Goal: Transaction & Acquisition: Purchase product/service

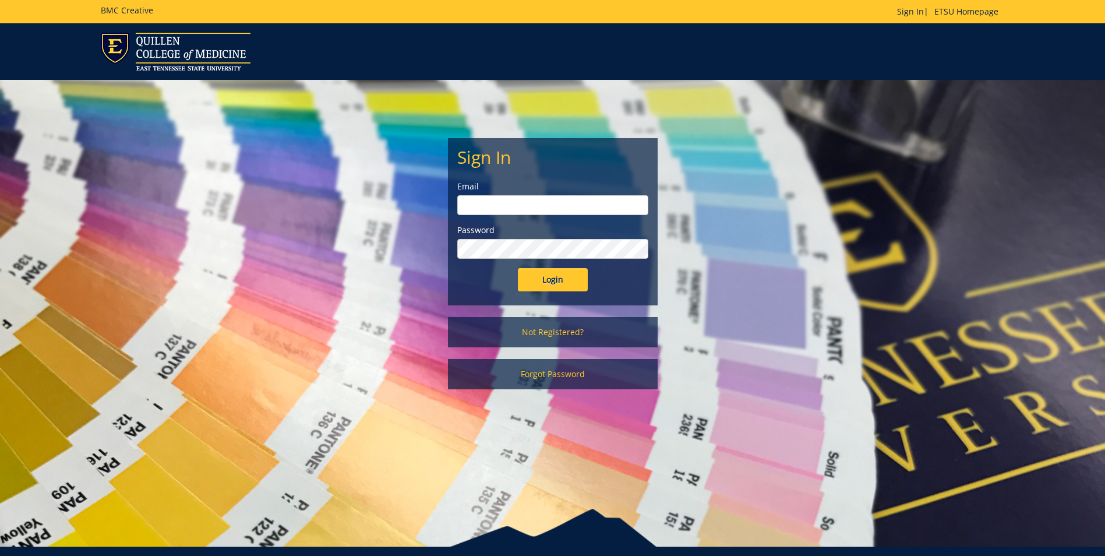
type input "gougemm@etsu.edu"
click at [546, 280] on input "Login" at bounding box center [553, 279] width 70 height 23
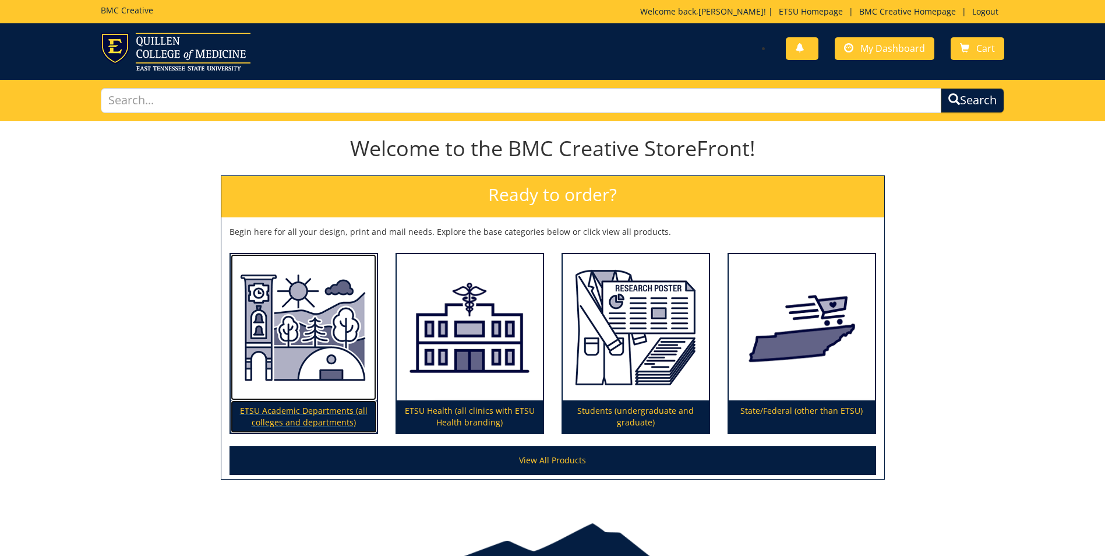
click at [305, 408] on p "ETSU Academic Departments (all colleges and departments)" at bounding box center [304, 416] width 146 height 33
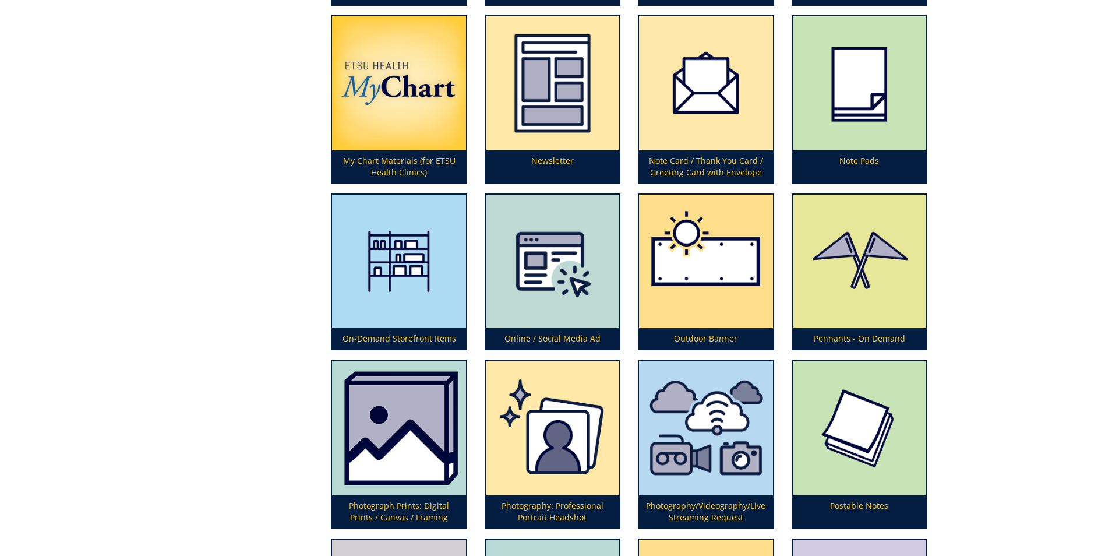
scroll to position [2522, 0]
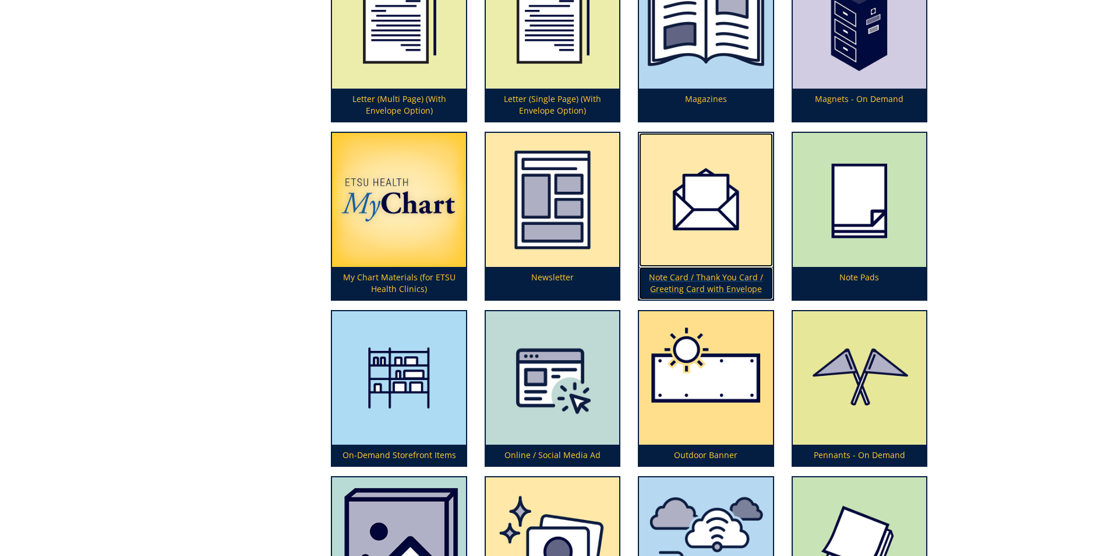
click at [718, 231] on img at bounding box center [705, 199] width 133 height 133
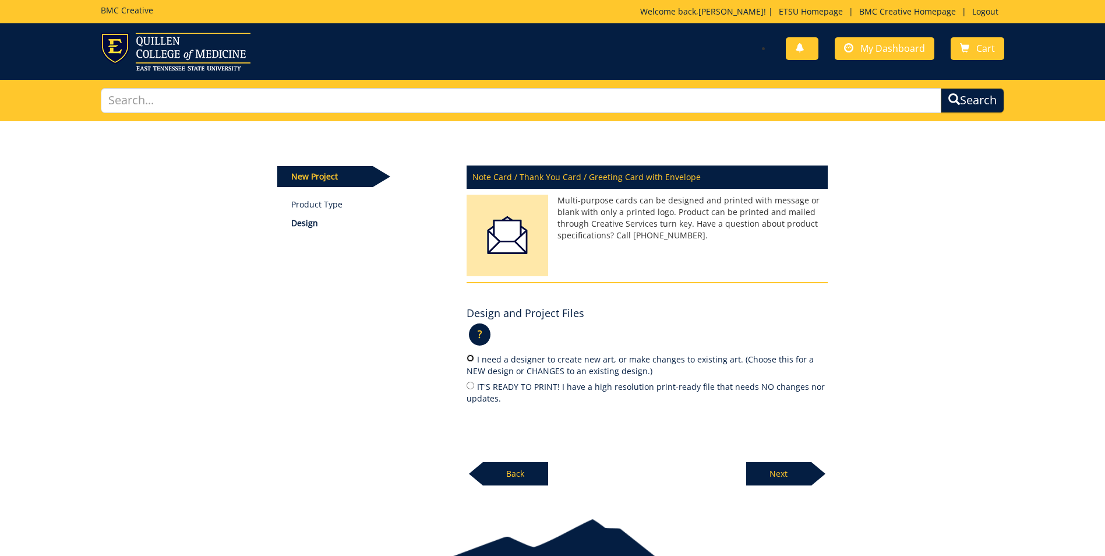
click at [471, 355] on input "I need a designer to create new art, or make changes to existing art. (Choose t…" at bounding box center [471, 358] width 8 height 8
radio input "true"
click at [789, 471] on p "Next" at bounding box center [778, 473] width 65 height 23
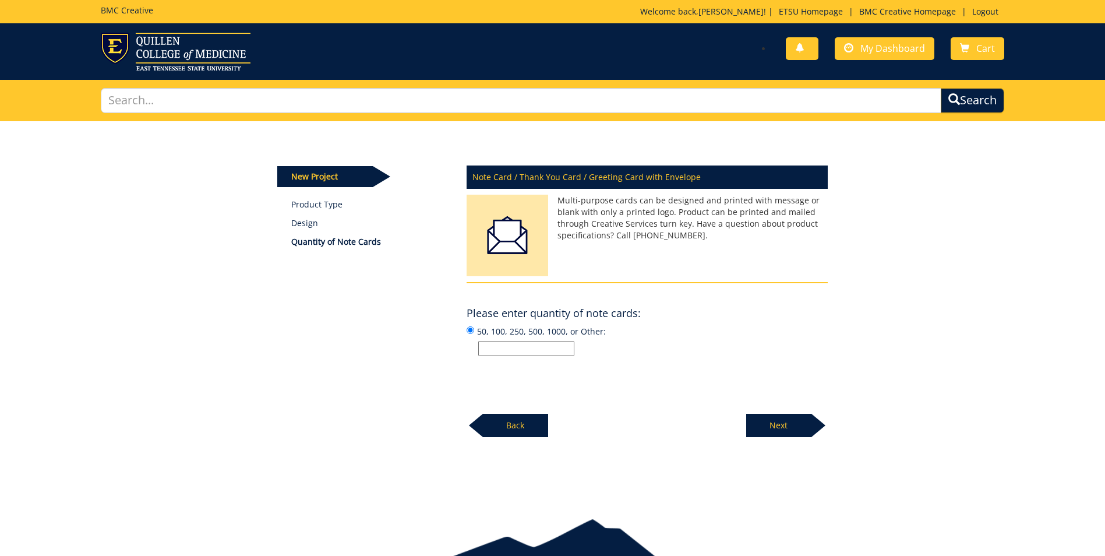
click at [513, 346] on input "50, 100, 250, 500, 1000, or Other:" at bounding box center [526, 348] width 96 height 15
type input "150"
click at [784, 428] on p "Next" at bounding box center [778, 425] width 65 height 23
click at [511, 347] on input "50, 100, 250, 500, 1000, or Other:" at bounding box center [526, 348] width 96 height 15
type input "170"
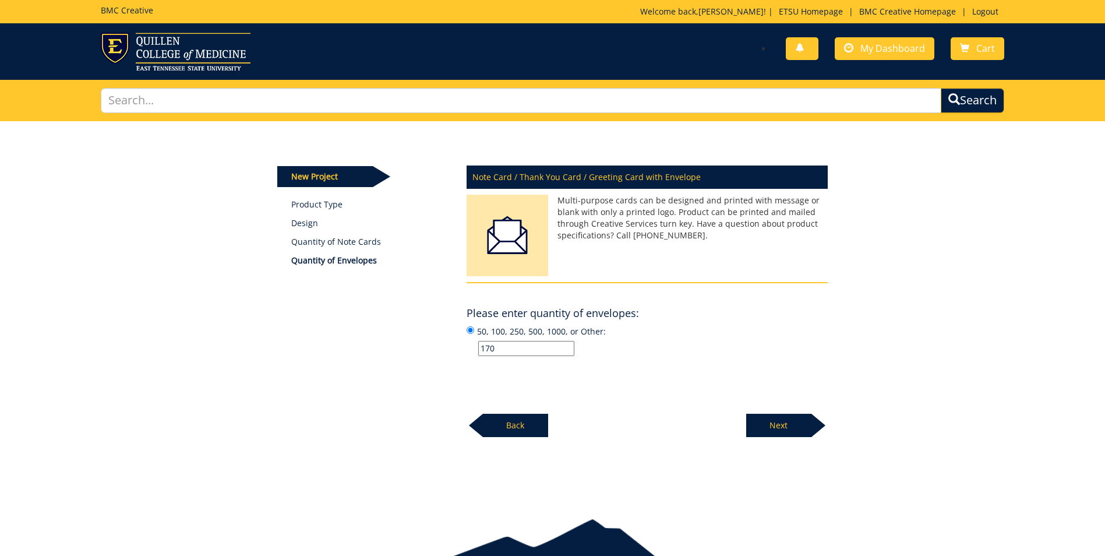
click at [784, 421] on p "Next" at bounding box center [778, 425] width 65 height 23
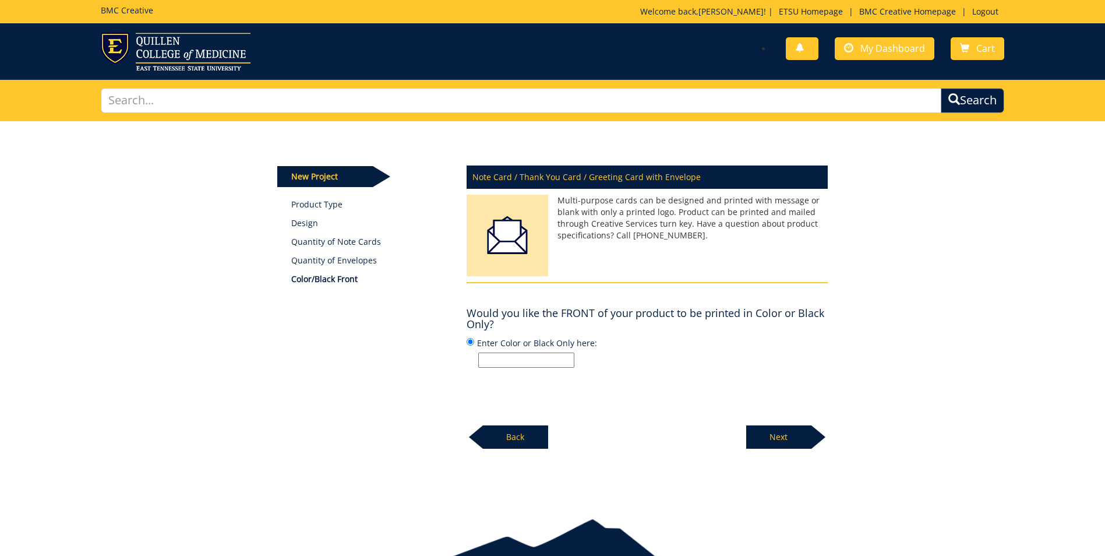
click at [560, 363] on input "Enter Color or Black Only here:" at bounding box center [526, 359] width 96 height 15
click at [554, 355] on input "Enter Color or Black Only here:" at bounding box center [526, 359] width 96 height 15
type input "color"
click at [768, 433] on p "Next" at bounding box center [778, 436] width 65 height 23
click at [572, 355] on input "Enter Color or Black Only here:" at bounding box center [526, 359] width 96 height 15
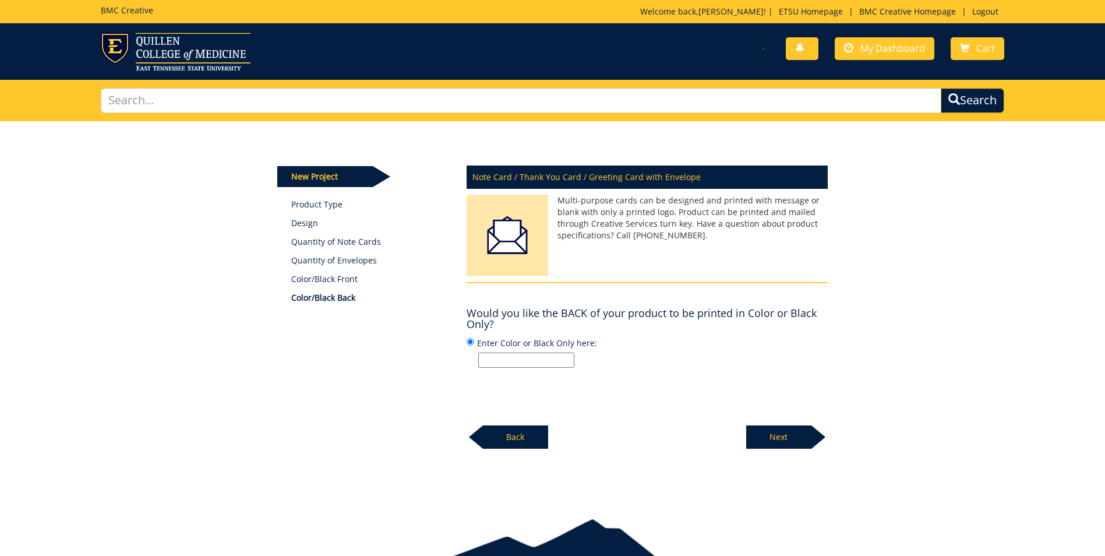
type input "color"
click at [790, 444] on p "Next" at bounding box center [778, 436] width 65 height 23
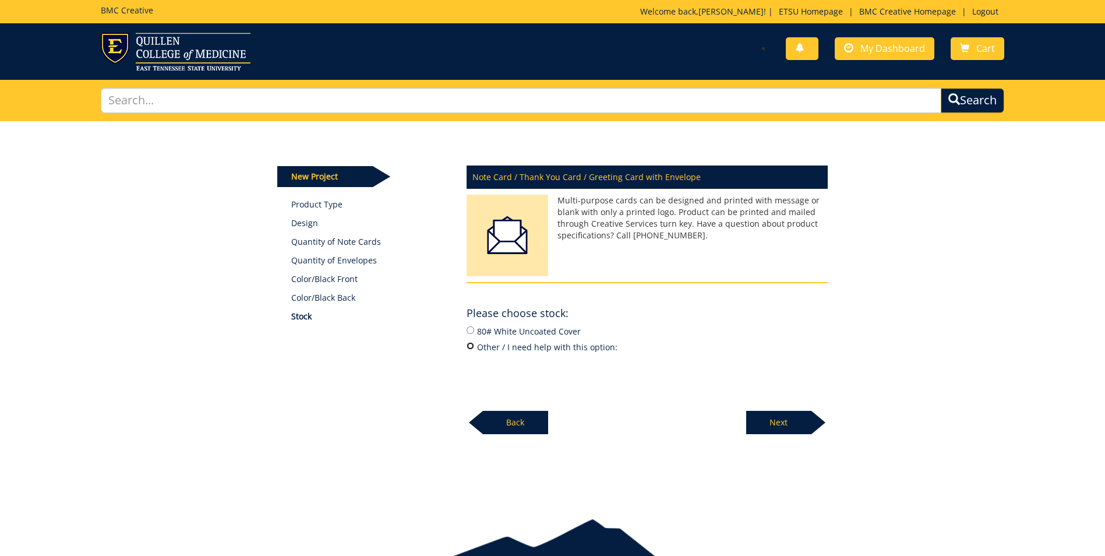
click at [470, 348] on input "Other / I need help with this option:" at bounding box center [471, 346] width 8 height 8
radio input "true"
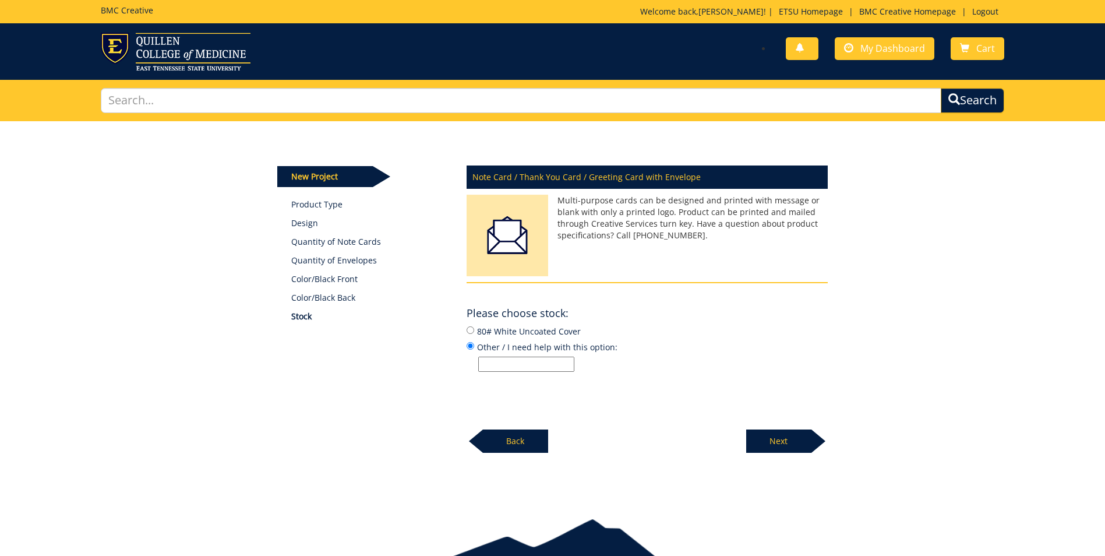
click at [765, 443] on p "Next" at bounding box center [778, 440] width 65 height 23
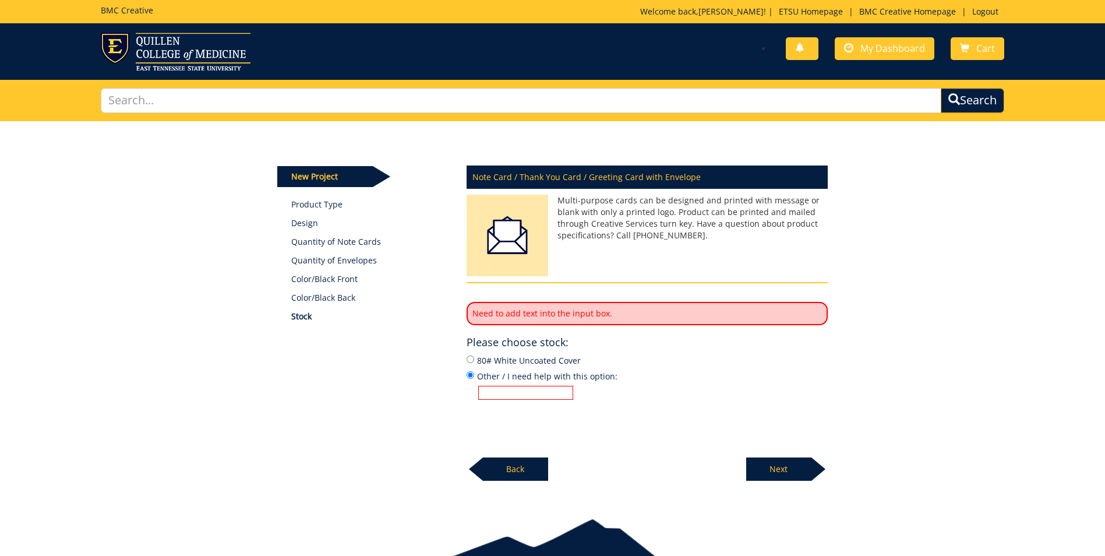
click at [552, 392] on input "Other / I need help with this option:" at bounding box center [525, 393] width 95 height 14
type input "help"
click at [793, 475] on p "Next" at bounding box center [778, 468] width 65 height 23
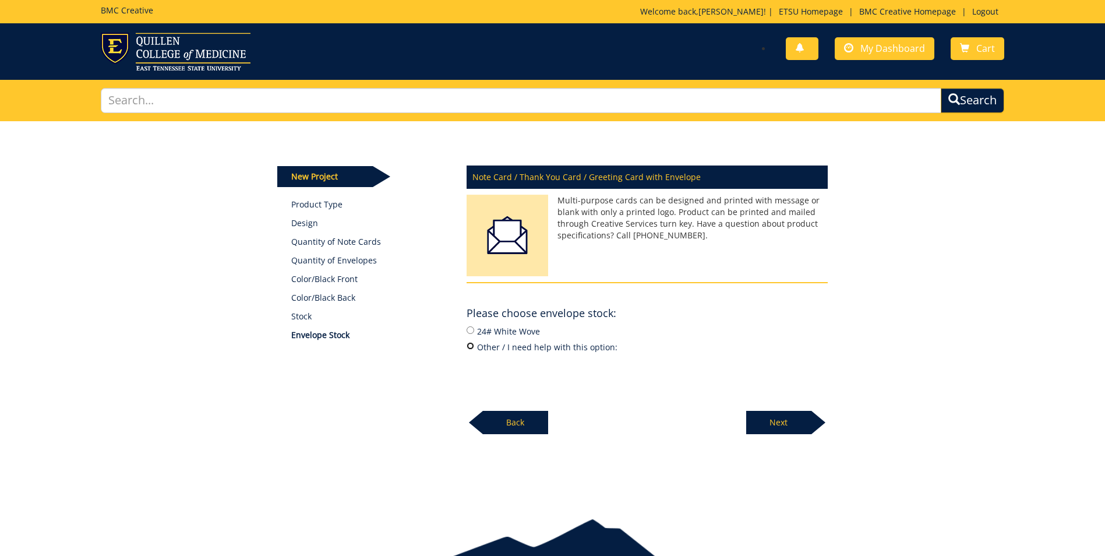
click at [467, 347] on input "Other / I need help with this option:" at bounding box center [471, 346] width 8 height 8
radio input "true"
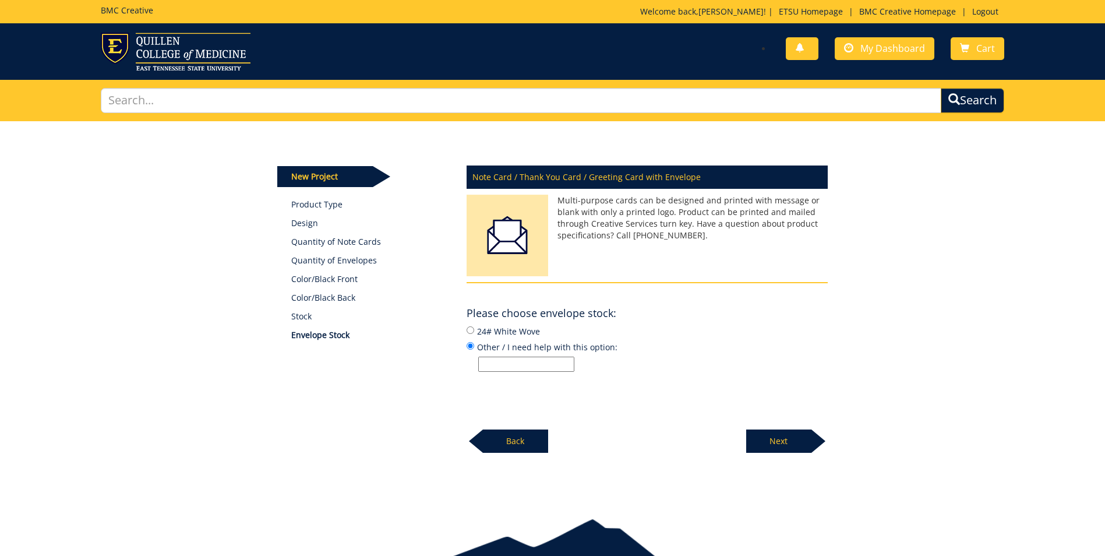
click at [768, 442] on p "Next" at bounding box center [778, 440] width 65 height 23
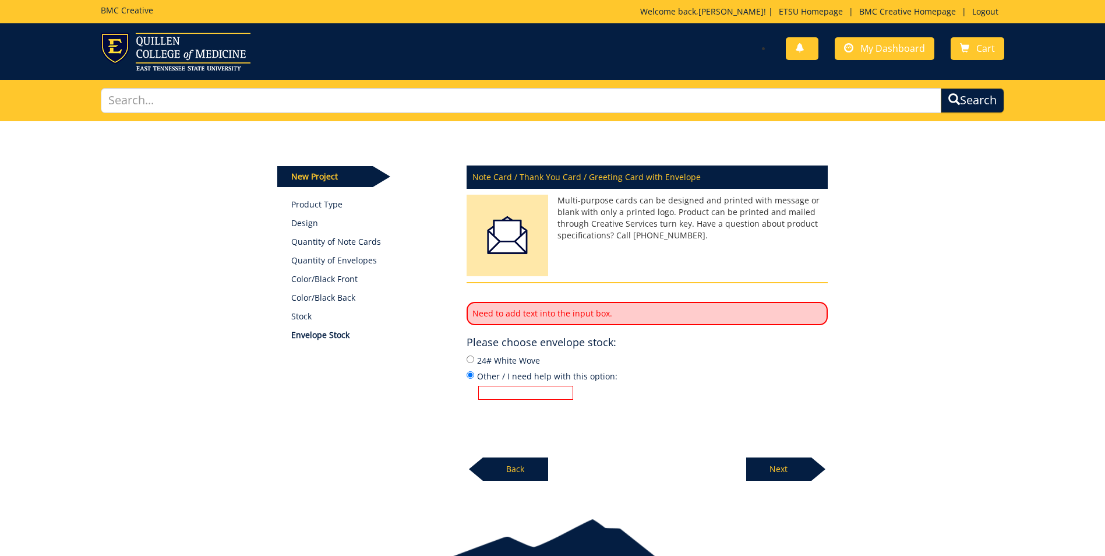
click at [564, 392] on input "Other / I need help with this option:" at bounding box center [525, 393] width 95 height 14
type input "help"
click at [777, 466] on p "Next" at bounding box center [778, 468] width 65 height 23
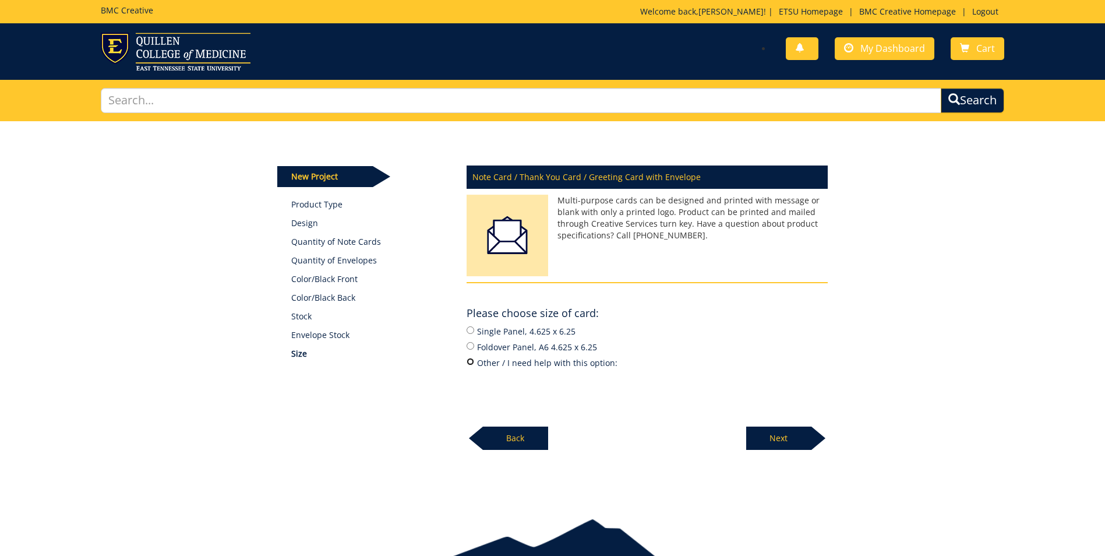
click at [471, 361] on input "Other / I need help with this option:" at bounding box center [471, 362] width 8 height 8
radio input "true"
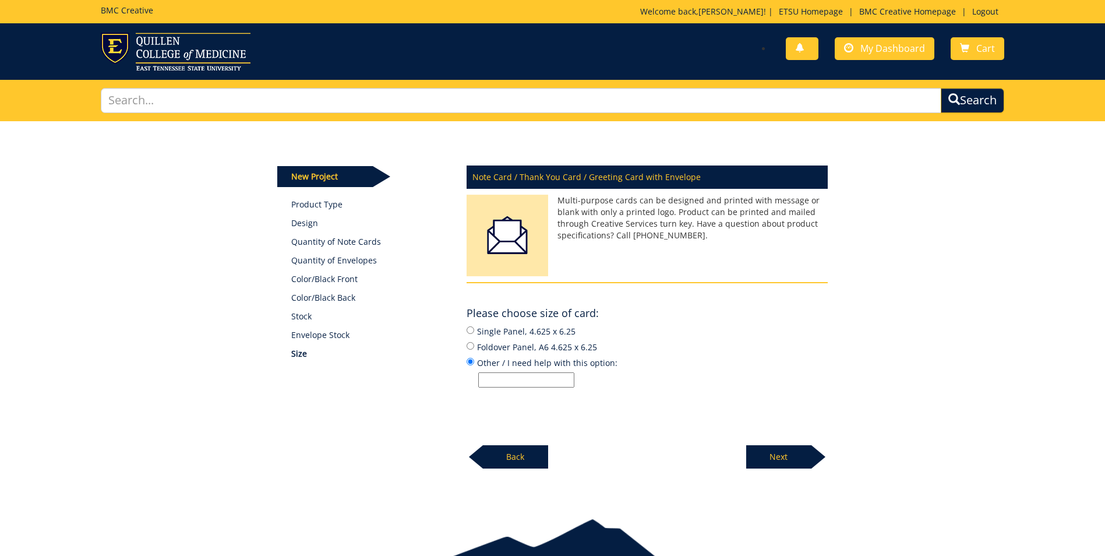
click at [560, 386] on input "Other / I need help with this option:" at bounding box center [526, 379] width 96 height 15
type input "help"
click at [776, 462] on p "Next" at bounding box center [778, 456] width 65 height 23
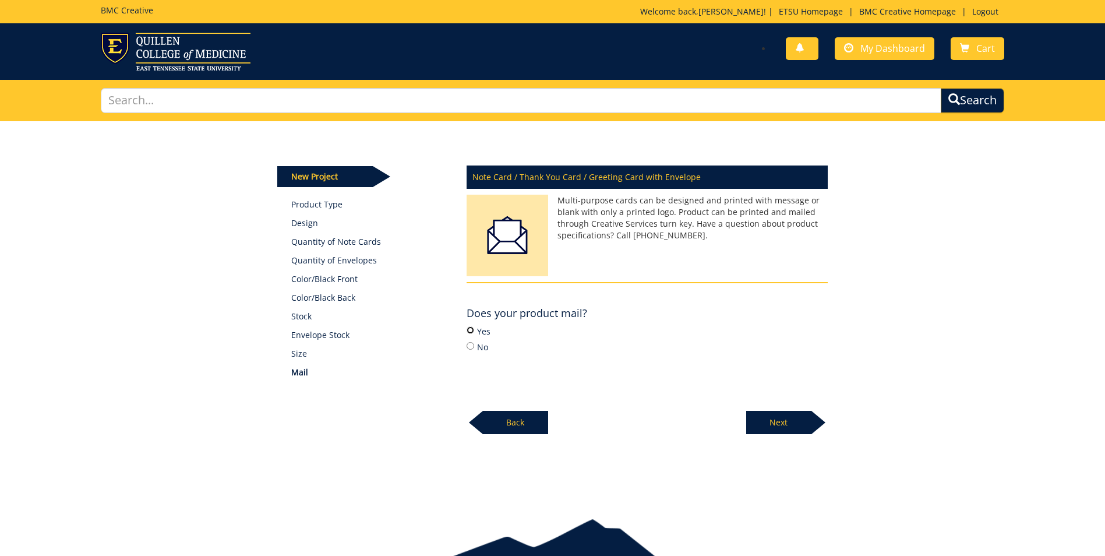
click at [471, 327] on input "Yes" at bounding box center [471, 330] width 8 height 8
radio input "true"
click at [795, 424] on p "Next" at bounding box center [778, 422] width 65 height 23
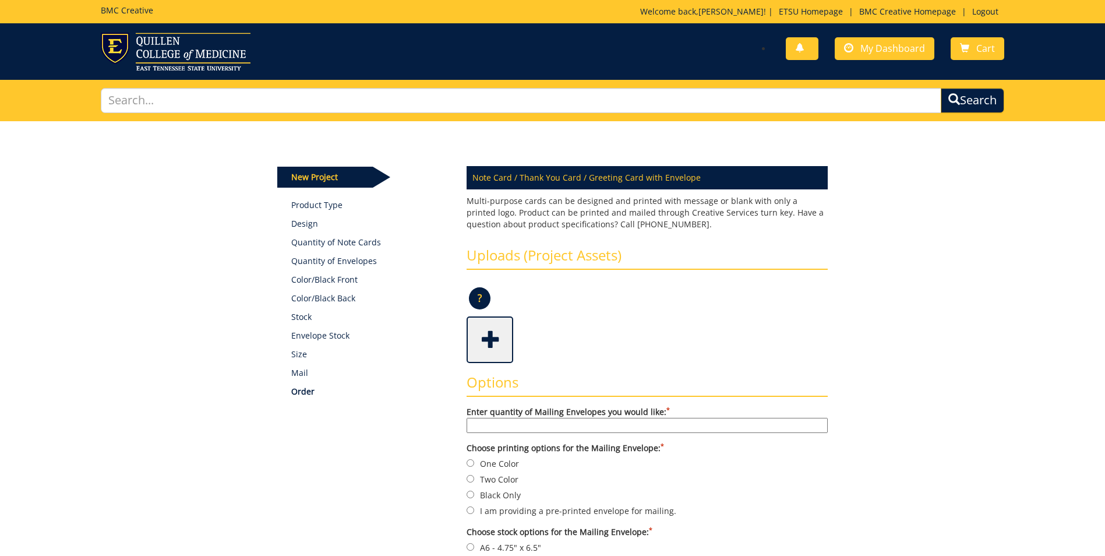
click at [627, 423] on input "Enter quantity of Mailing Envelopes you would like: *" at bounding box center [647, 425] width 361 height 15
type input "150"
click at [650, 302] on div "? × Accepted File Types : design files - high resolution PDF text documents - W…" at bounding box center [647, 302] width 361 height 28
click at [471, 479] on input "Two Color" at bounding box center [471, 479] width 8 height 8
radio input "true"
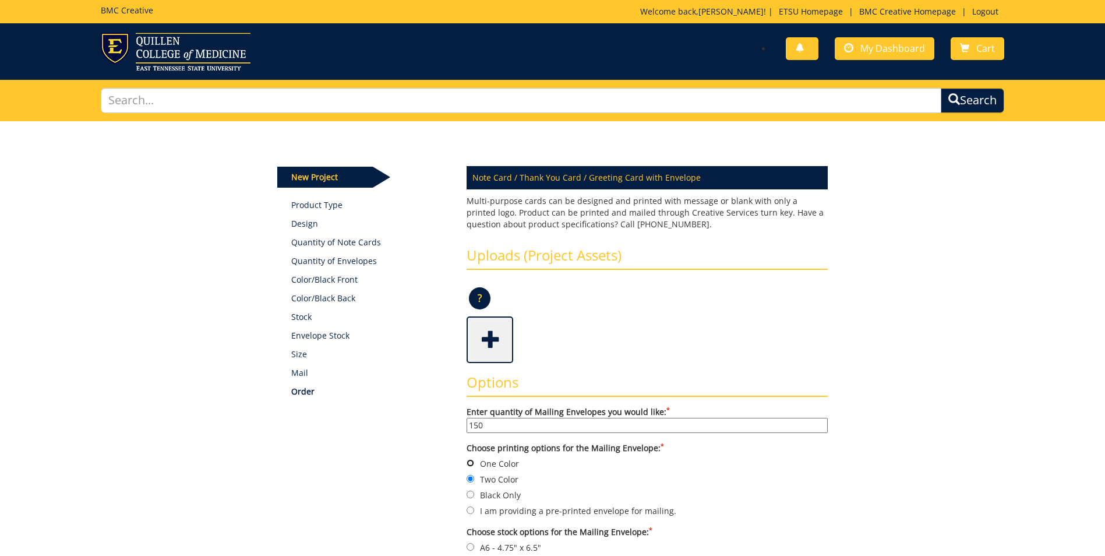
click at [472, 463] on input "One Color" at bounding box center [471, 463] width 8 height 8
radio input "true"
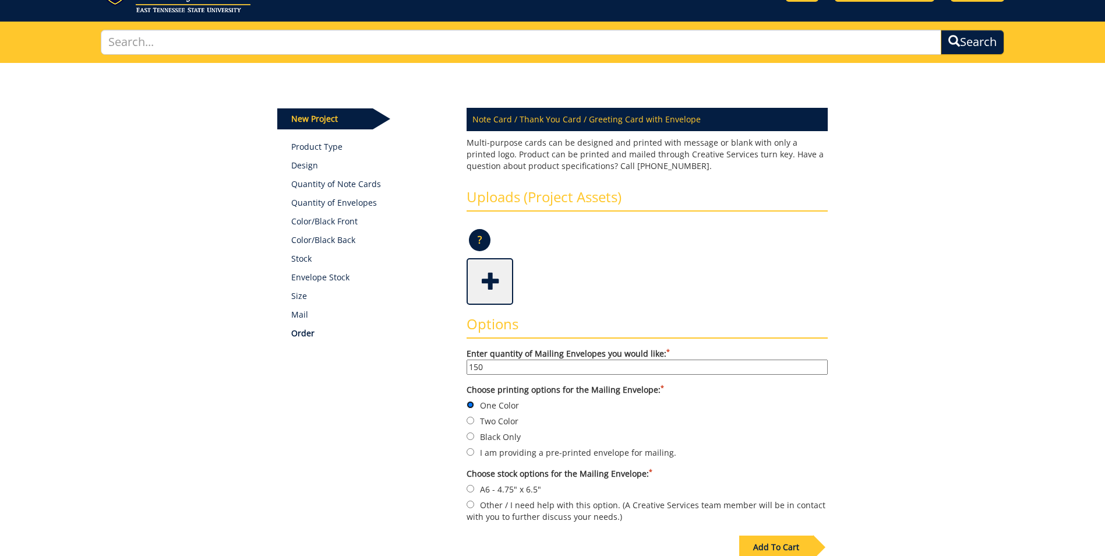
scroll to position [117, 0]
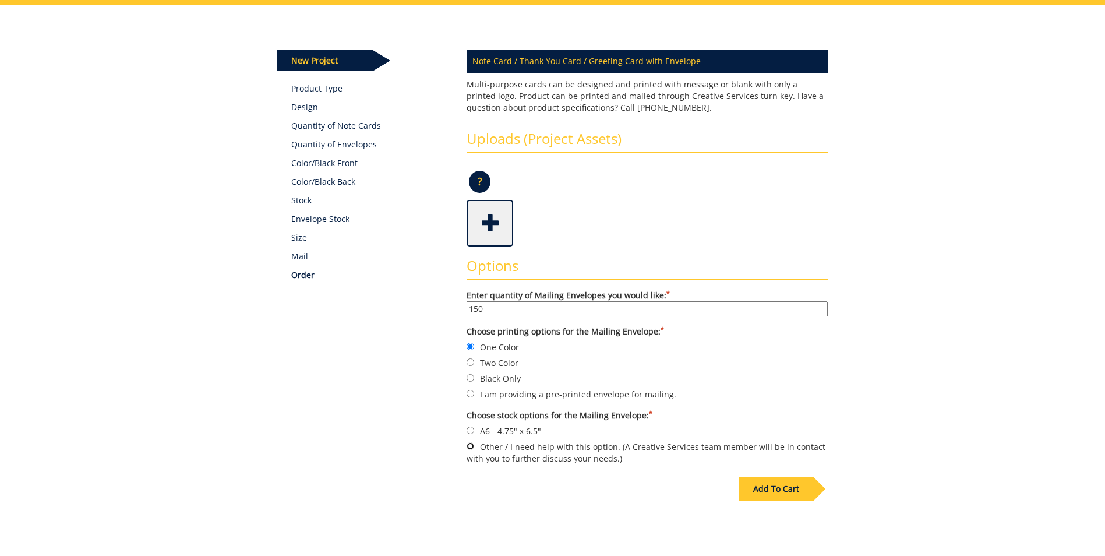
click at [470, 446] on input "Other / I need help with this option. (A Creative Services team member will be …" at bounding box center [471, 446] width 8 height 8
radio input "true"
click at [795, 482] on div "Add To Cart" at bounding box center [776, 488] width 74 height 23
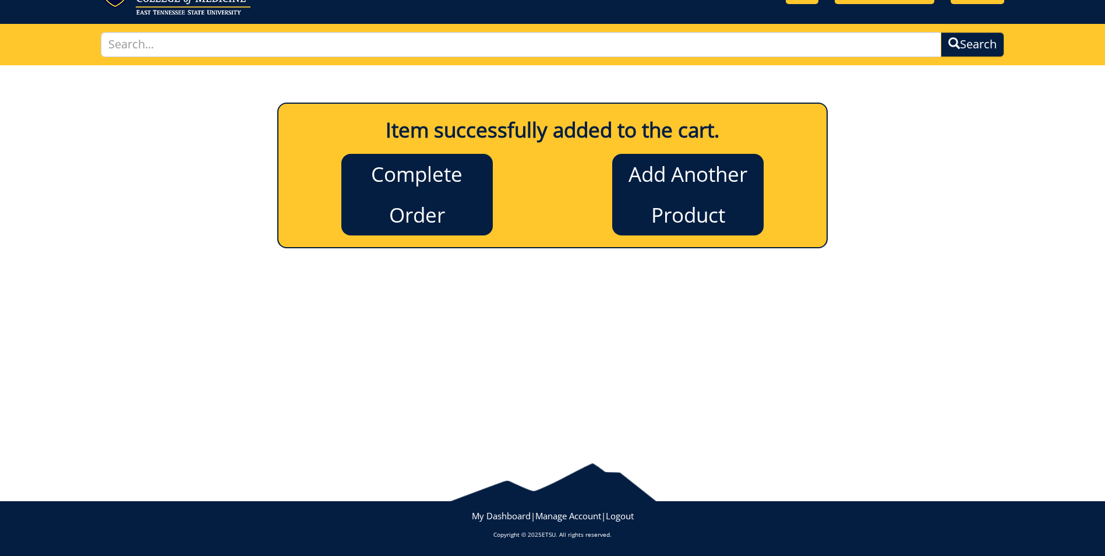
scroll to position [56, 0]
click at [454, 195] on link "Complete Order" at bounding box center [416, 195] width 151 height 82
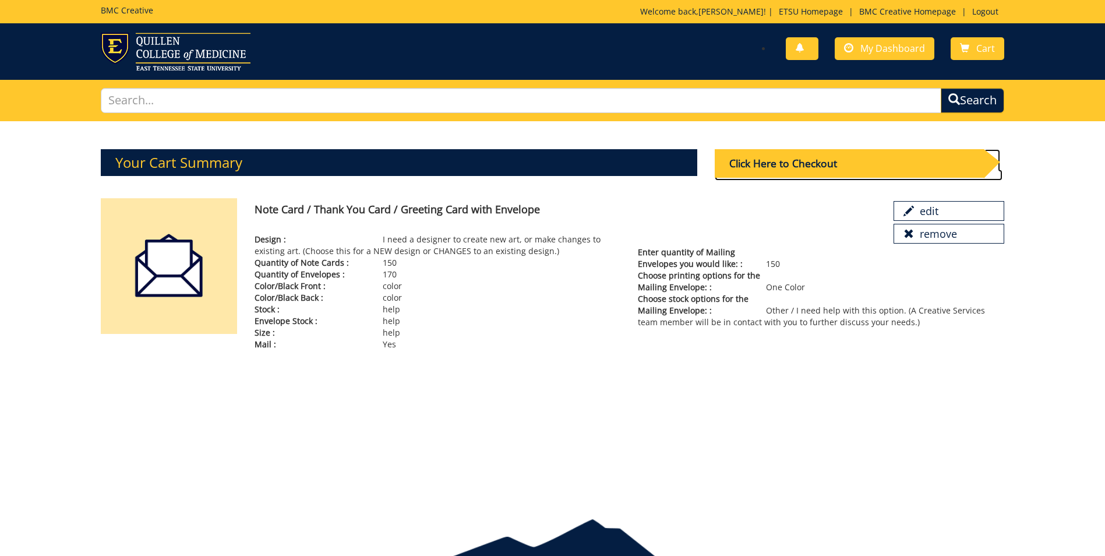
click at [843, 158] on div "Click Here to Checkout" at bounding box center [849, 163] width 269 height 29
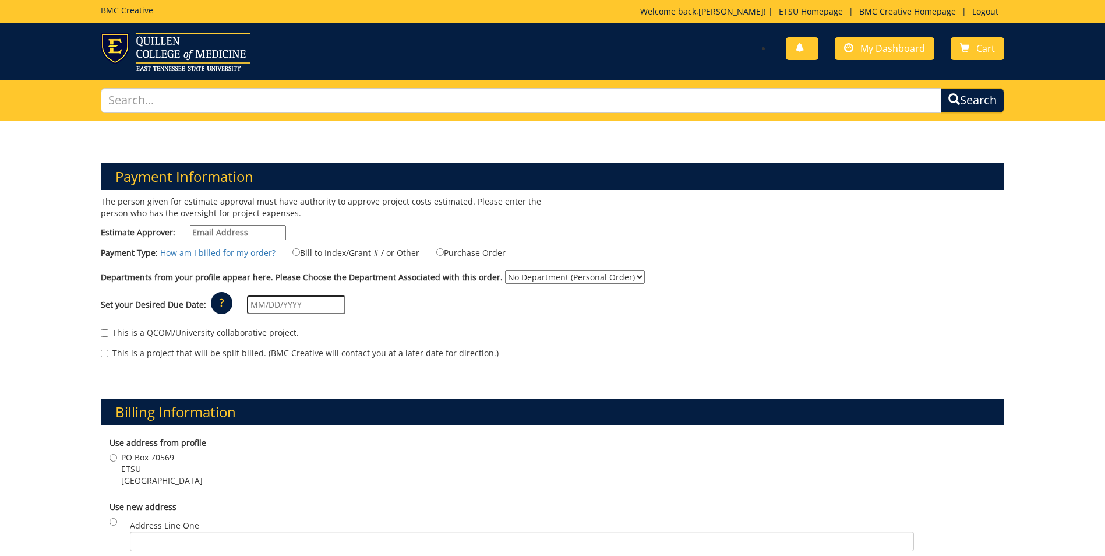
click at [242, 231] on input "Estimate Approver:" at bounding box center [238, 232] width 96 height 15
type input "gougemm@etsu.ed"
type input "05/19/2025"
type input "Martin Center for the Arts"
type input "state of franklin"
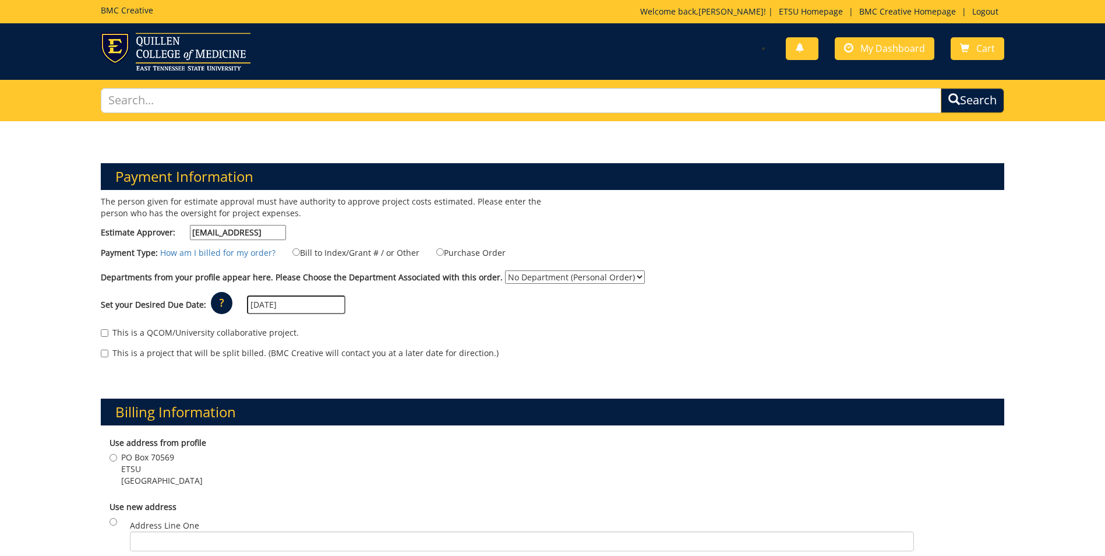
type input "Johnson City"
type input "37614"
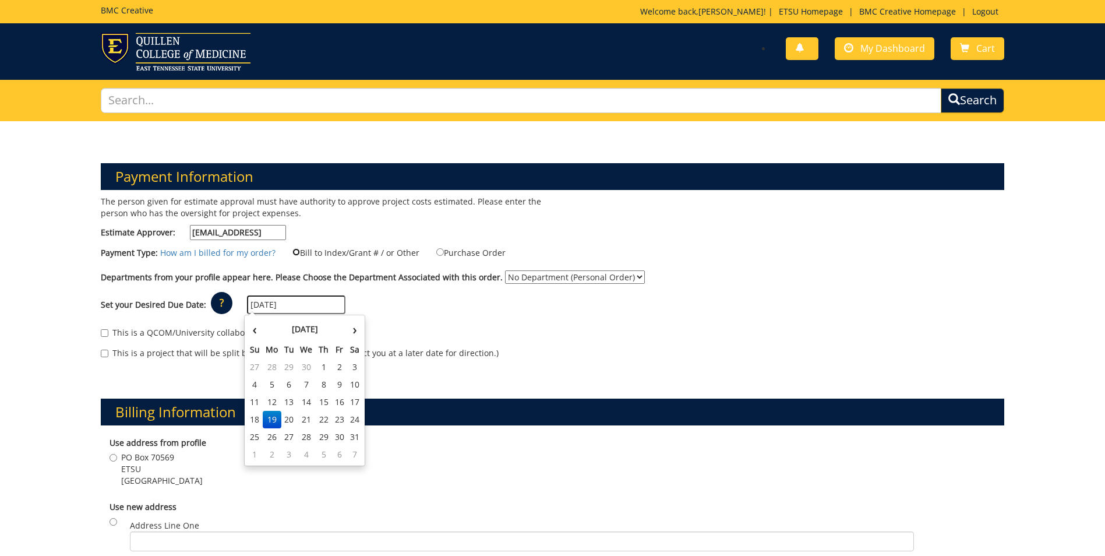
click at [292, 251] on input "Bill to Index/Grant # / or Other" at bounding box center [296, 252] width 8 height 8
radio input "true"
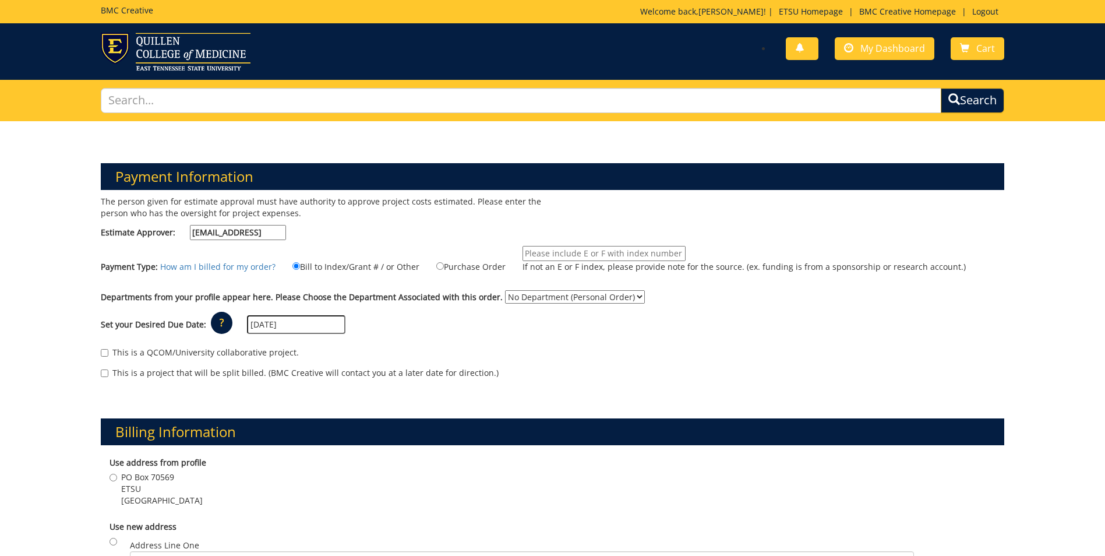
click at [551, 255] on input "If not an E or F index, please provide note for the source. (ex. funding is fro…" at bounding box center [604, 253] width 163 height 15
click at [545, 255] on input "If not an E or F index, please provide note for the source. (ex. funding is fro…" at bounding box center [604, 253] width 163 height 15
type input "F 235250 (70-62100-550496-720-xx-200-999-999-999-99"
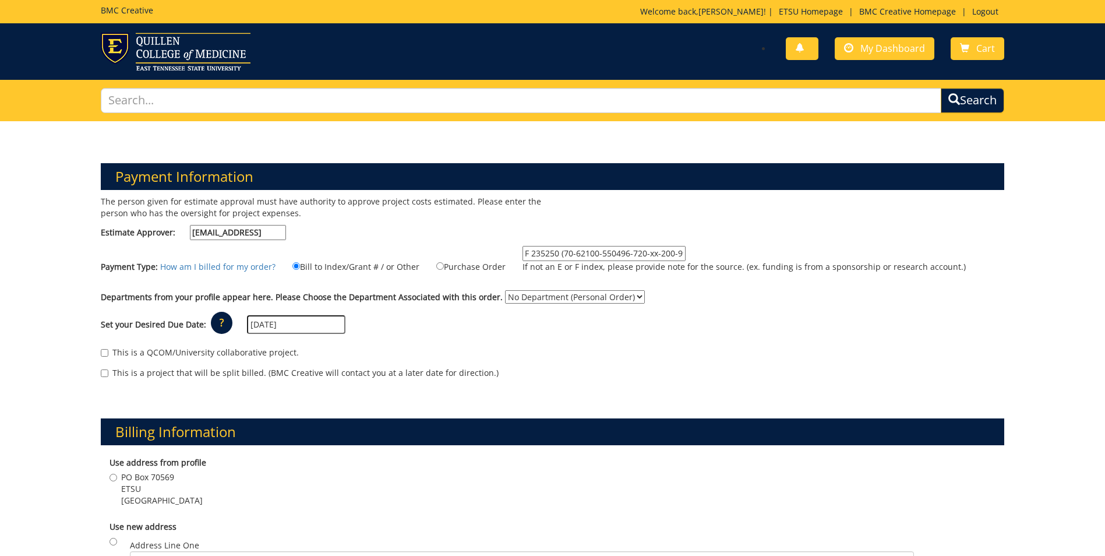
click at [547, 296] on select "No Department (Personal Order) OB/GYN" at bounding box center [575, 296] width 140 height 13
select select "224"
click at [505, 290] on select "No Department (Personal Order) OB/GYN" at bounding box center [575, 296] width 140 height 13
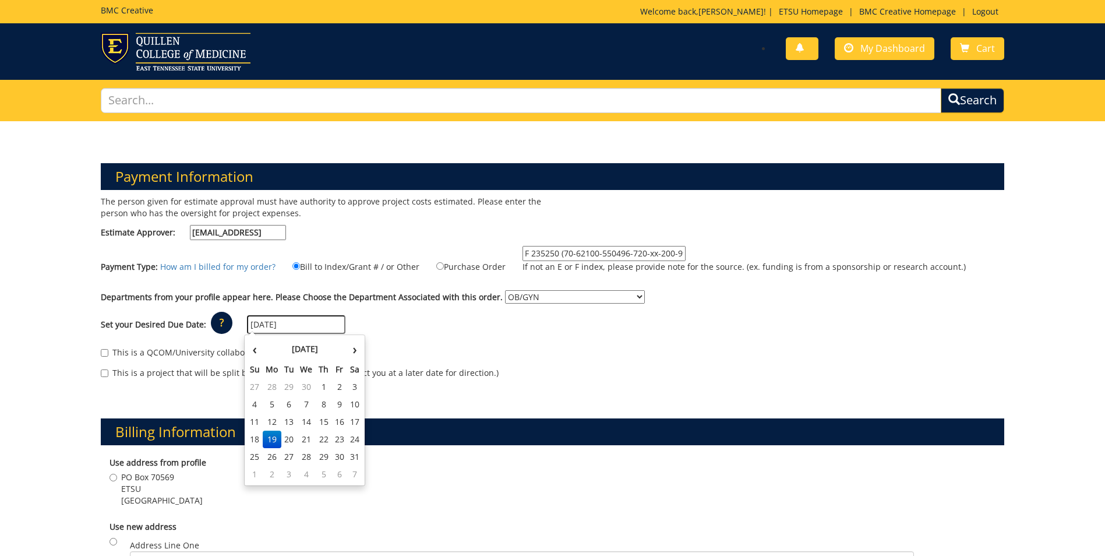
drag, startPoint x: 298, startPoint y: 325, endPoint x: 235, endPoint y: 325, distance: 63.5
click at [236, 325] on div "Set your Desired Due Date: ? × How long will my project take to finish? : Pleas…" at bounding box center [552, 325] width 921 height 32
type input "09/18/2025"
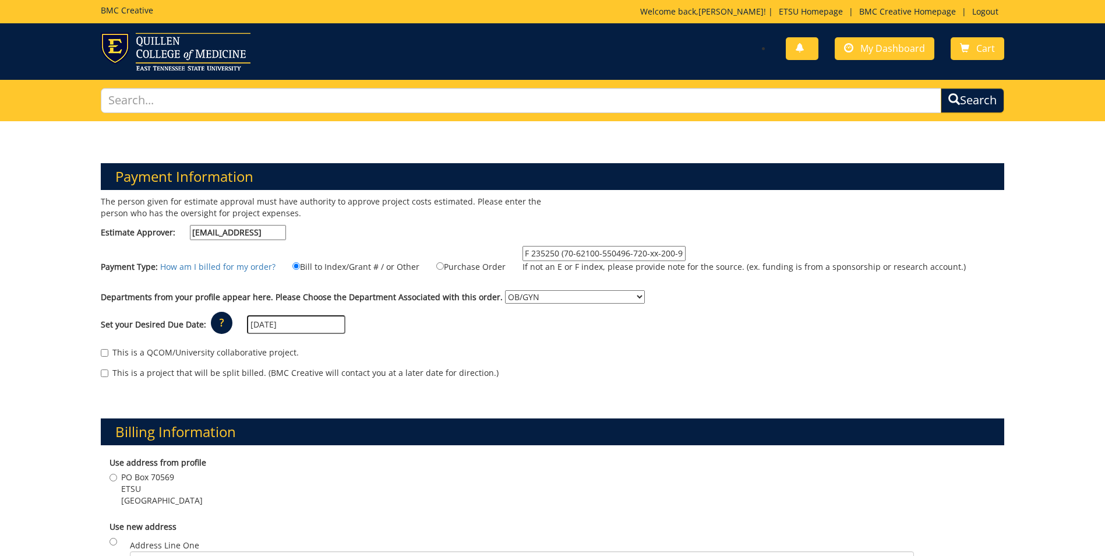
click at [415, 348] on div "This is a QCOM/University collaborative project." at bounding box center [553, 355] width 904 height 17
click at [115, 478] on input "PO Box 70569 ETSU Johnson city , TN 37614" at bounding box center [114, 478] width 8 height 8
radio input "true"
click at [655, 253] on input "F 235250 (70-62100-550496-720-xx-200-999-999-999-99" at bounding box center [604, 253] width 163 height 15
click at [647, 255] on input "F 235250 (70-62100-550496-720-xx-300-999-999-999-99" at bounding box center [604, 253] width 163 height 15
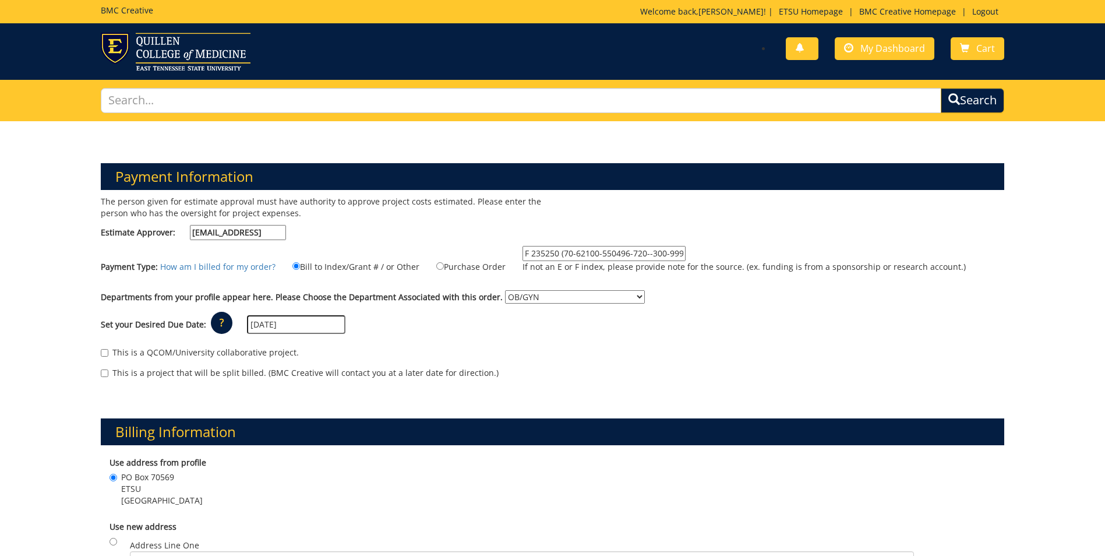
click at [642, 252] on input "F 235250 (70-62100-550496-720--300-999-999-999-99" at bounding box center [604, 253] width 163 height 15
type input "F 235250 (70-62100-550496-720-74510-300-999-999-999-99"
click at [740, 246] on label "F 235250 (70-62100-550496-720-74510-300-999-999-999-99 If not an E or F index, …" at bounding box center [737, 262] width 458 height 33
click at [686, 246] on input "F 235250 (70-62100-550496-720-74510-300-999-999-999-99" at bounding box center [604, 253] width 163 height 15
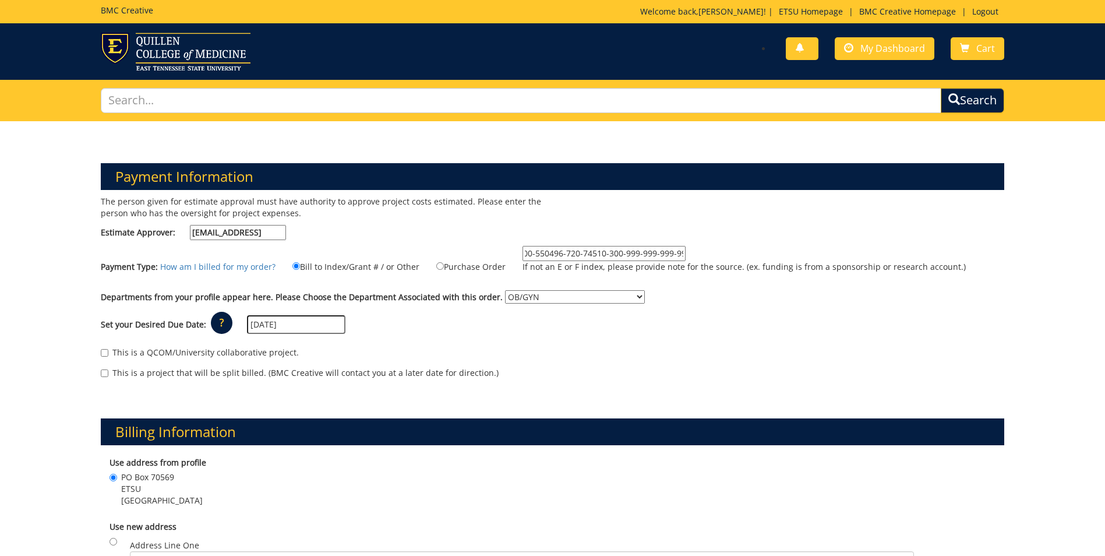
drag, startPoint x: 519, startPoint y: 253, endPoint x: 704, endPoint y: 253, distance: 184.7
click at [704, 253] on label "F 235250 (70-62100-550496-720-74510-300-999-999-999-99 If not an E or F index, …" at bounding box center [737, 262] width 458 height 33
click at [499, 474] on div "PO Box 70569 ETSU Johnson city , TN 37614" at bounding box center [553, 490] width 886 height 38
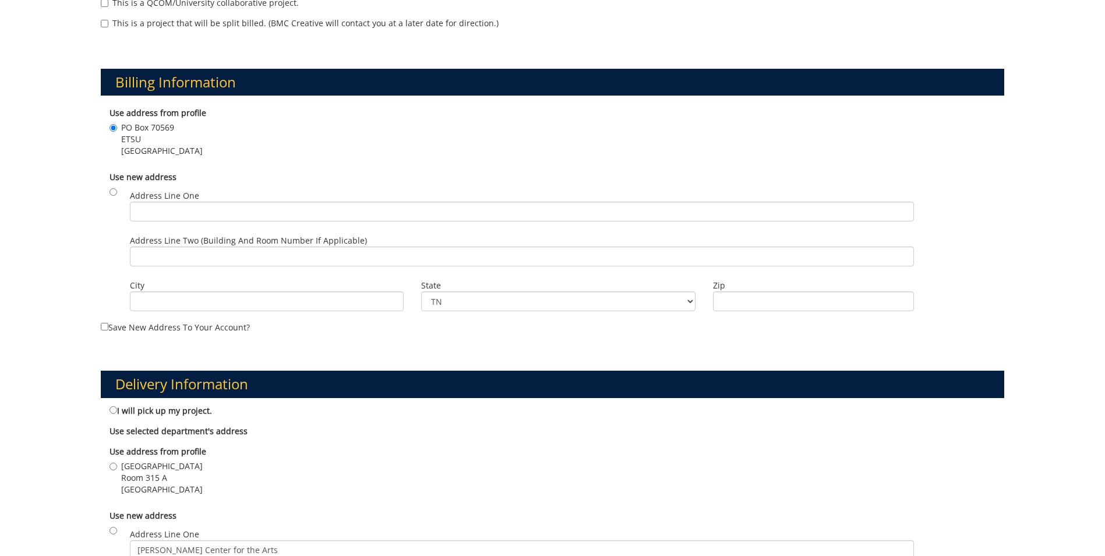
scroll to position [408, 0]
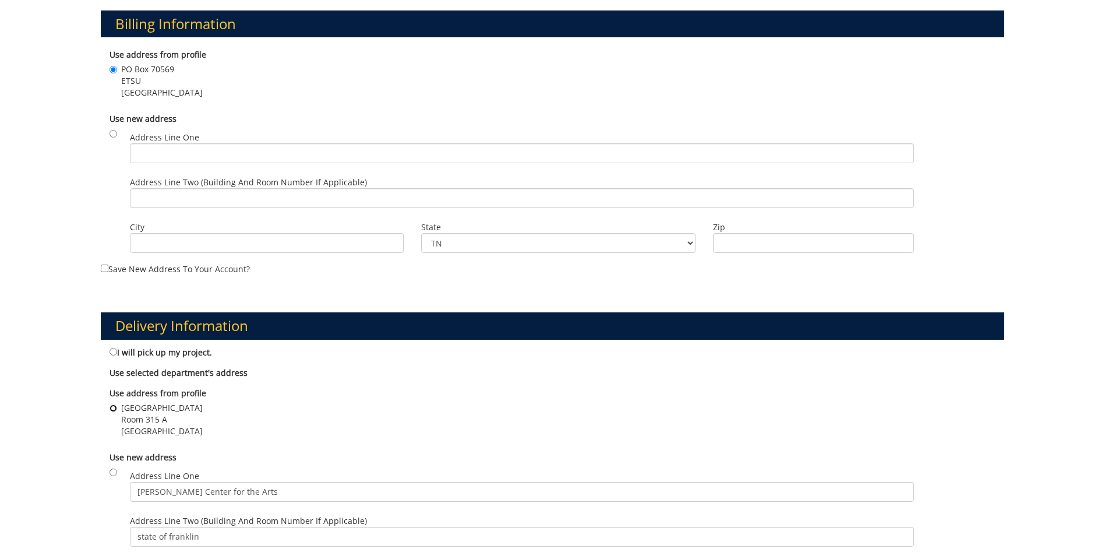
click at [115, 407] on input "Building 1 VA Campus Room 315 A Johnson city , TN 37614" at bounding box center [114, 408] width 8 height 8
radio input "true"
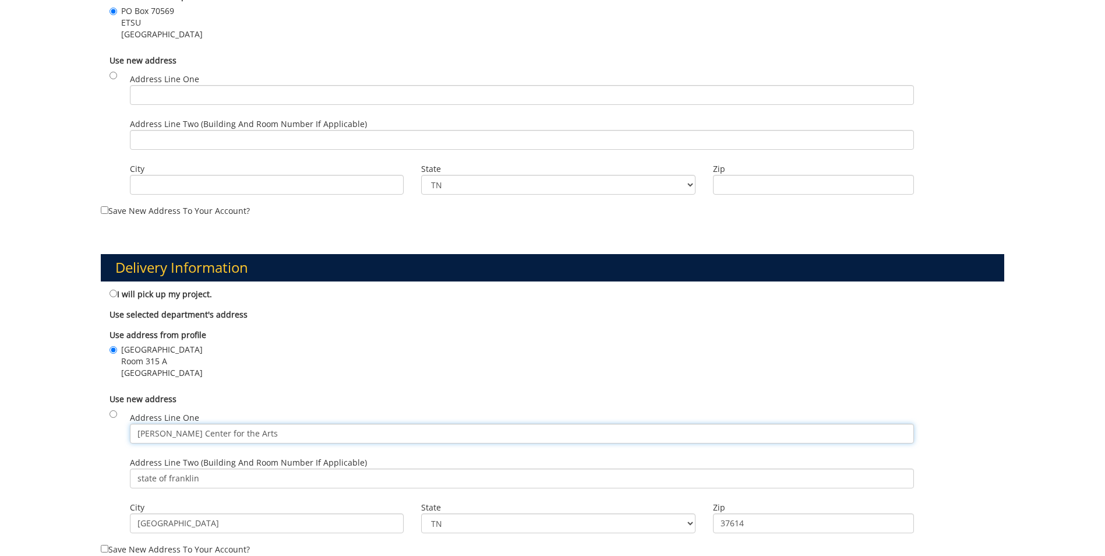
drag, startPoint x: 252, startPoint y: 433, endPoint x: 82, endPoint y: 425, distance: 170.3
click at [82, 426] on div "Payment Information The person given for estimate approval must have authority …" at bounding box center [552, 232] width 1105 height 1155
drag, startPoint x: 211, startPoint y: 481, endPoint x: 110, endPoint y: 473, distance: 101.7
click at [110, 473] on div "Use new address Address Line One Address Line Two (Building and Room Number if …" at bounding box center [553, 464] width 904 height 155
drag, startPoint x: 206, startPoint y: 528, endPoint x: 96, endPoint y: 527, distance: 110.7
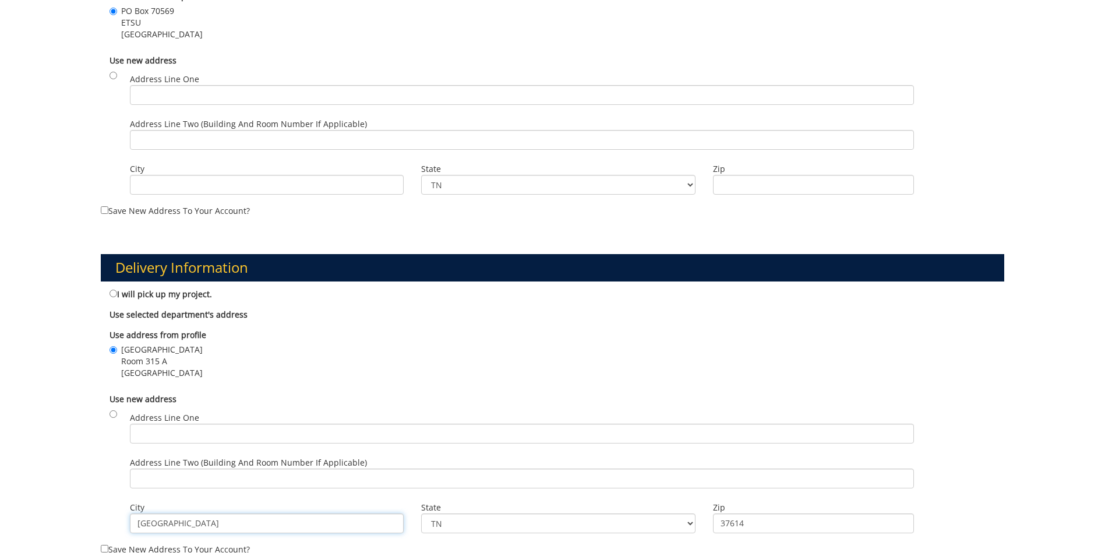
click at [96, 527] on div "Delivery Information I will pick up my project. Use selected department's addre…" at bounding box center [552, 395] width 921 height 338
drag, startPoint x: 466, startPoint y: 520, endPoint x: 418, endPoint y: 520, distance: 48.4
click at [418, 520] on div "State TN AL AK AS AZ AR CA CO CT DE DC FM FL GA GU HI ID IL IN IA KS KY LA ME M…" at bounding box center [557, 520] width 291 height 45
click at [466, 522] on select "TN AL AK AS AZ AR CA CO CT DE DC FM FL GA GU HI ID IL IN IA KS KY LA ME MH MD M…" at bounding box center [558, 523] width 274 height 20
click at [448, 523] on select "TN AL AK AS AZ AR CA CO CT DE DC FM FL GA GU HI ID IL IN IA KS KY LA ME MH MD M…" at bounding box center [558, 523] width 274 height 20
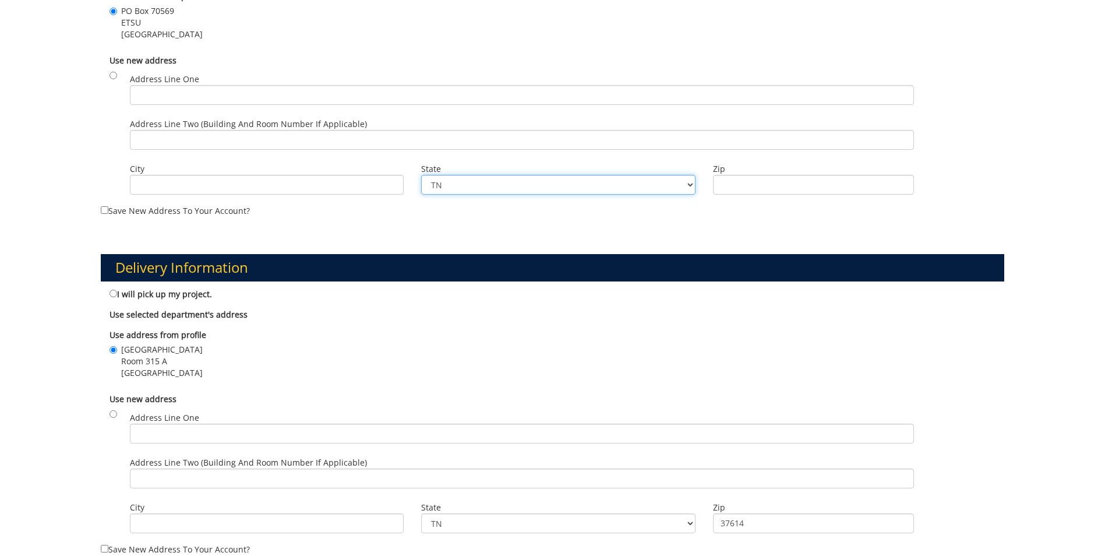
click at [585, 180] on select "TN AL AK AS AZ AR CA CO CT DE DC FM FL GA GU HI ID IL IN IA KS KY LA ME MH MD M…" at bounding box center [558, 185] width 274 height 20
click at [810, 523] on input "37614" at bounding box center [813, 523] width 201 height 20
type input "3"
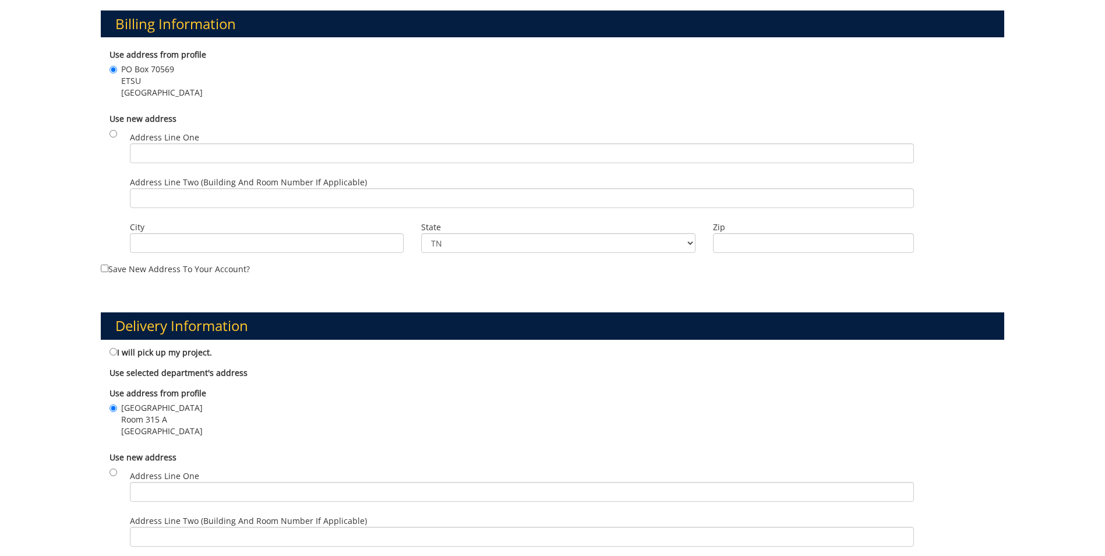
scroll to position [699, 0]
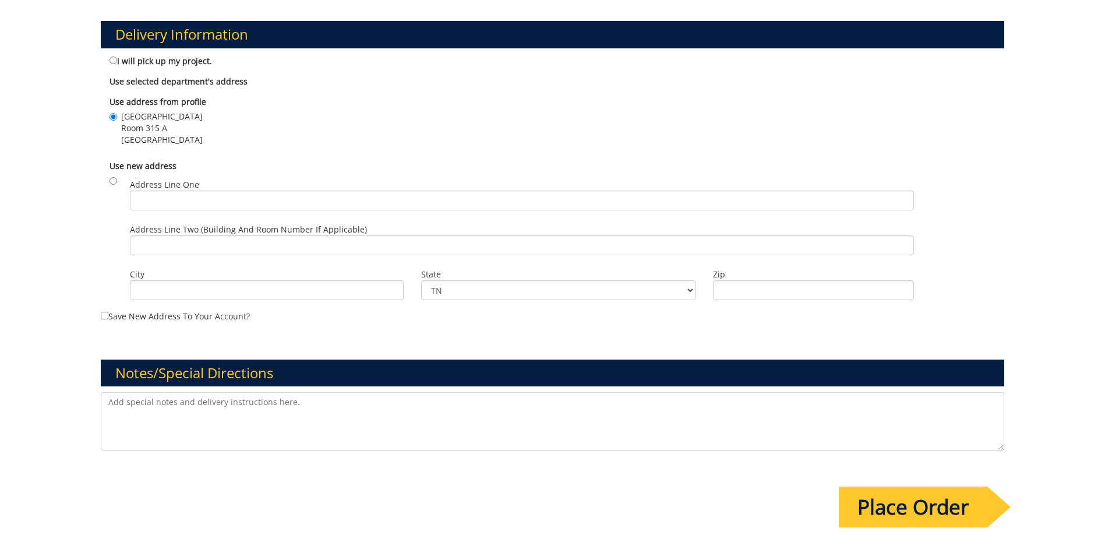
click at [126, 400] on textarea at bounding box center [553, 421] width 904 height 58
paste textarea "F 235250 (70-62100-550496-720-74510-300-999-999-999-99"
click at [316, 413] on textarea "F 235250 (70-62100-550496-720-74510-300-999-999-999-99 would like some suggesti…" at bounding box center [553, 421] width 904 height 58
click at [352, 412] on textarea "F 235250 (70-62100-550496-720-74510-300-999-999-999-99 would like some suggesti…" at bounding box center [553, 421] width 904 height 58
click at [334, 403] on textarea "F 235250 (70-62100-550496-720-74510-300-999-999-999-99 would like some suggesti…" at bounding box center [553, 421] width 904 height 58
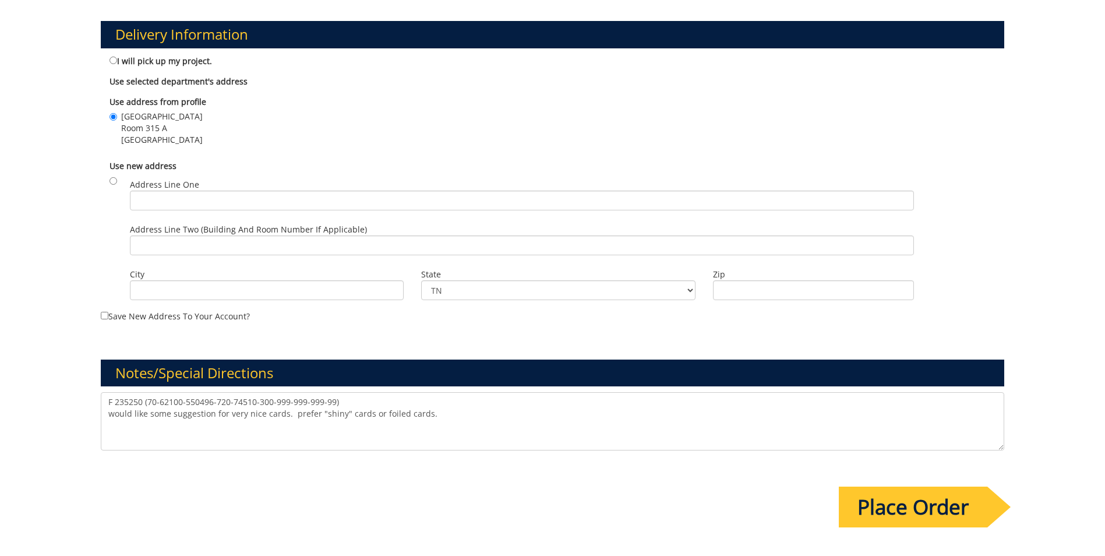
click at [443, 417] on textarea "F 235250 (70-62100-550496-720-74510-300-999-999-999-99) would like some suggest…" at bounding box center [553, 421] width 904 height 58
click at [436, 415] on textarea "F 235250 (70-62100-550496-720-74510-300-999-999-999-99) would like some suggest…" at bounding box center [553, 421] width 904 height 58
type textarea "F 235250 (70-62100-550496-720-74510-300-999-999-999-99) would like some suggest…"
click at [895, 502] on input "Place Order" at bounding box center [913, 506] width 149 height 41
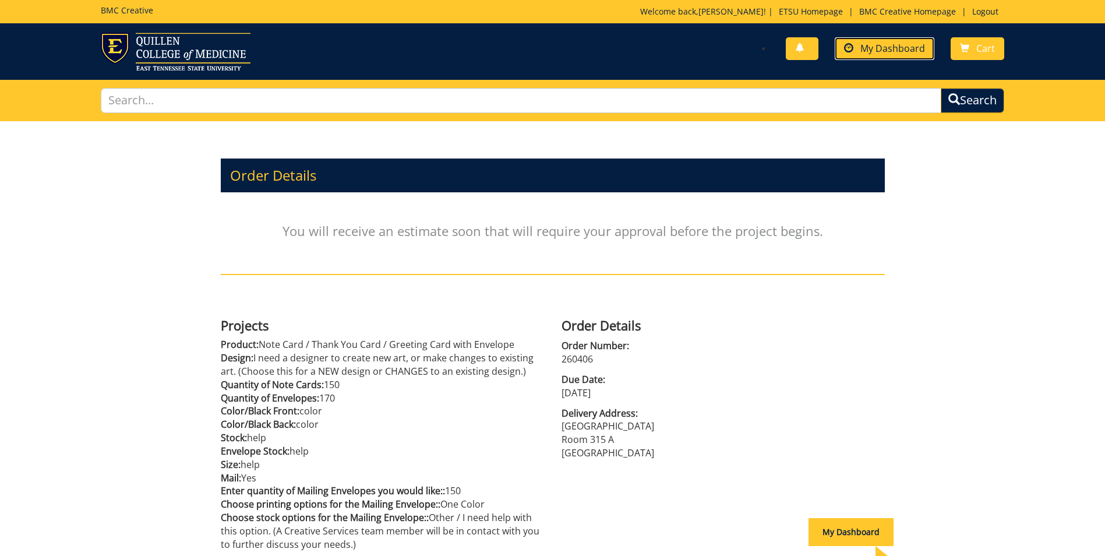
click at [890, 50] on span "My Dashboard" at bounding box center [893, 48] width 65 height 13
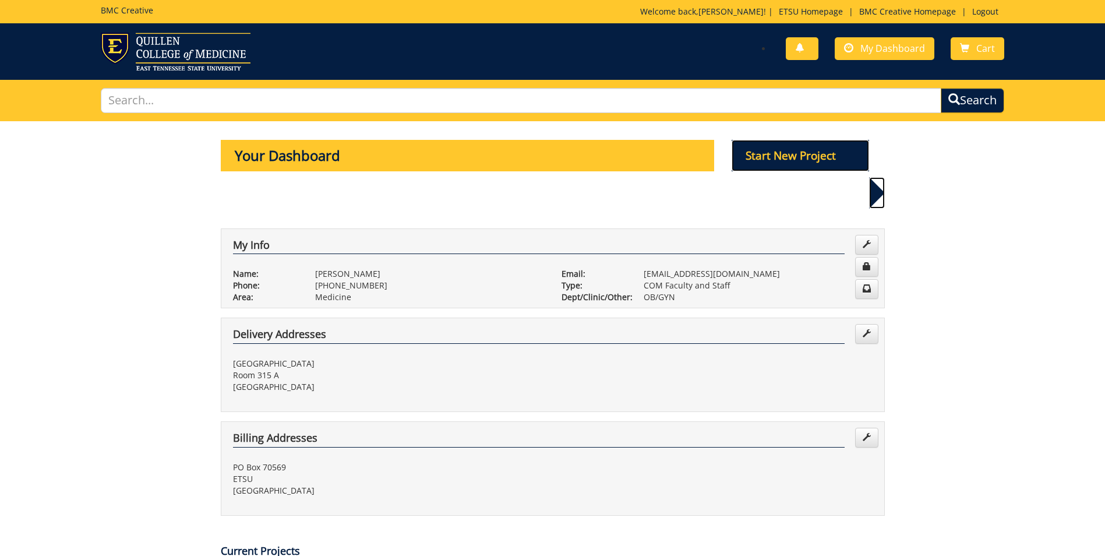
click at [799, 156] on p "Start New Project" at bounding box center [800, 155] width 137 height 31
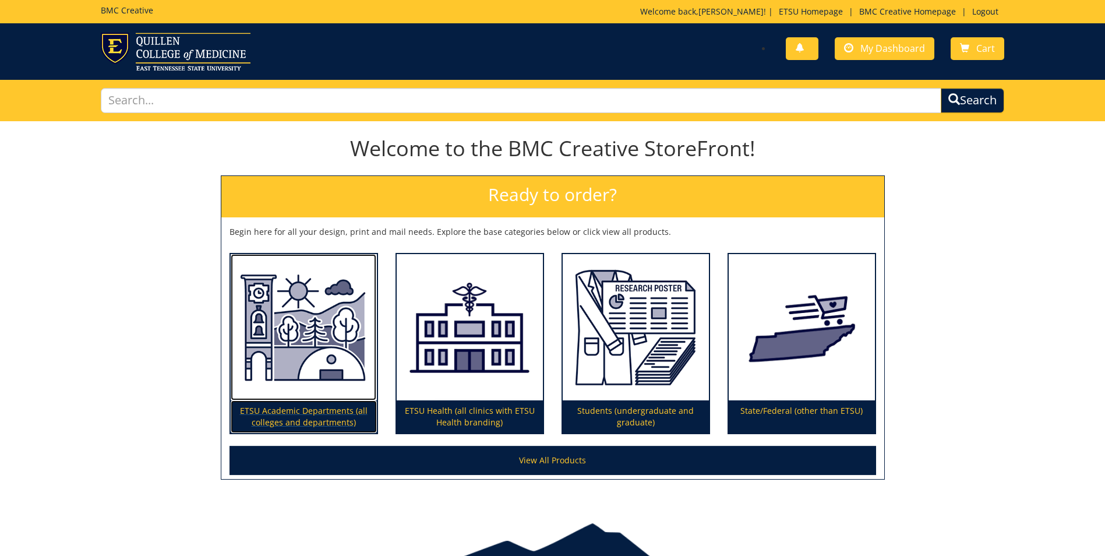
click at [312, 362] on img at bounding box center [304, 327] width 146 height 147
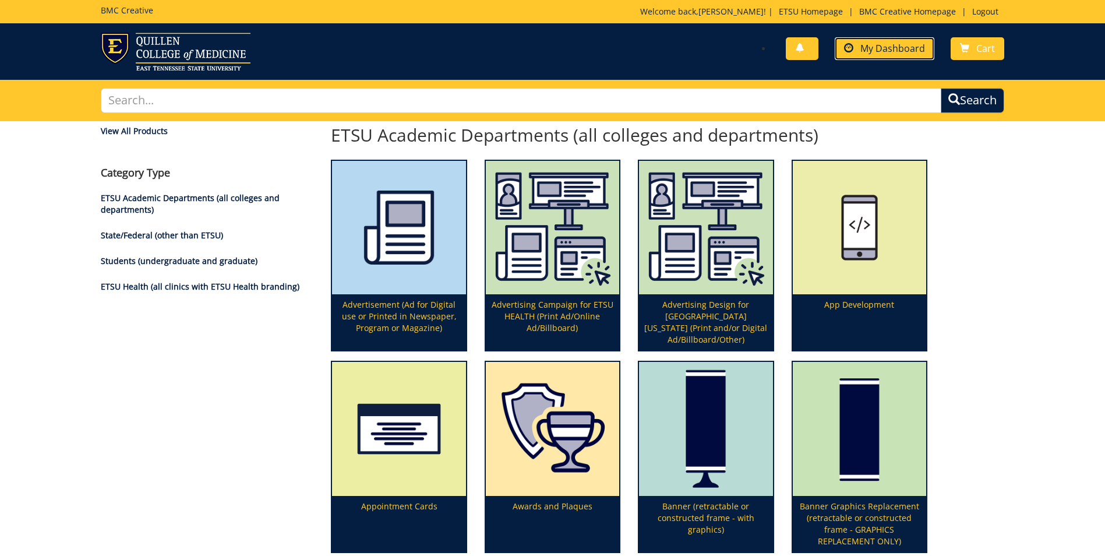
click at [895, 47] on span "My Dashboard" at bounding box center [893, 48] width 65 height 13
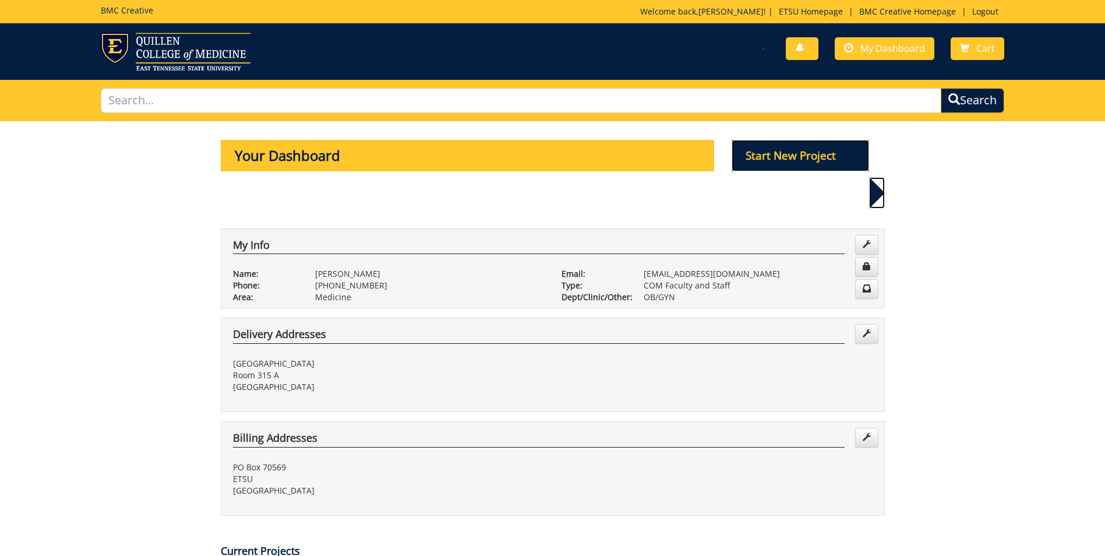
click at [809, 153] on p "Start New Project" at bounding box center [800, 155] width 137 height 31
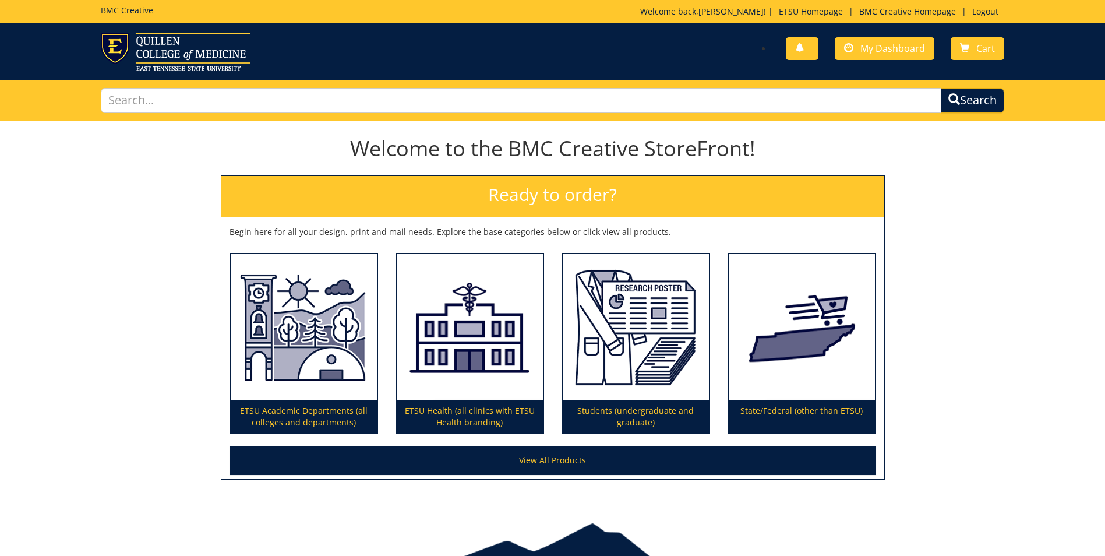
click at [1077, 227] on div "Welcome to the BMC Creative StoreFront! Ready to order? Begin here for all your…" at bounding box center [552, 314] width 1105 height 378
click at [765, 520] on div at bounding box center [552, 541] width 1105 height 48
click at [900, 48] on span "My Dashboard" at bounding box center [893, 48] width 65 height 13
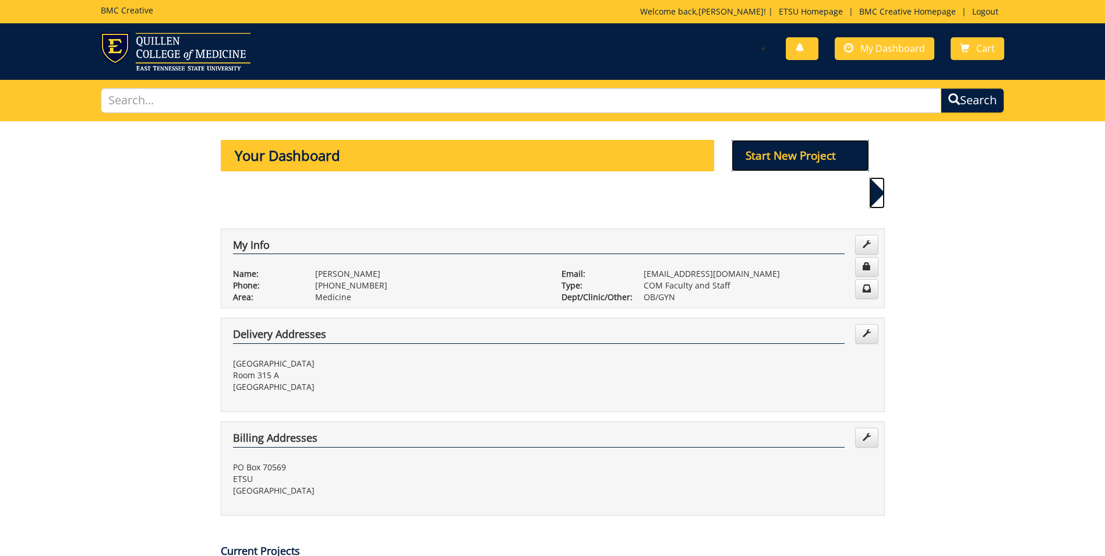
click at [781, 157] on p "Start New Project" at bounding box center [800, 155] width 137 height 31
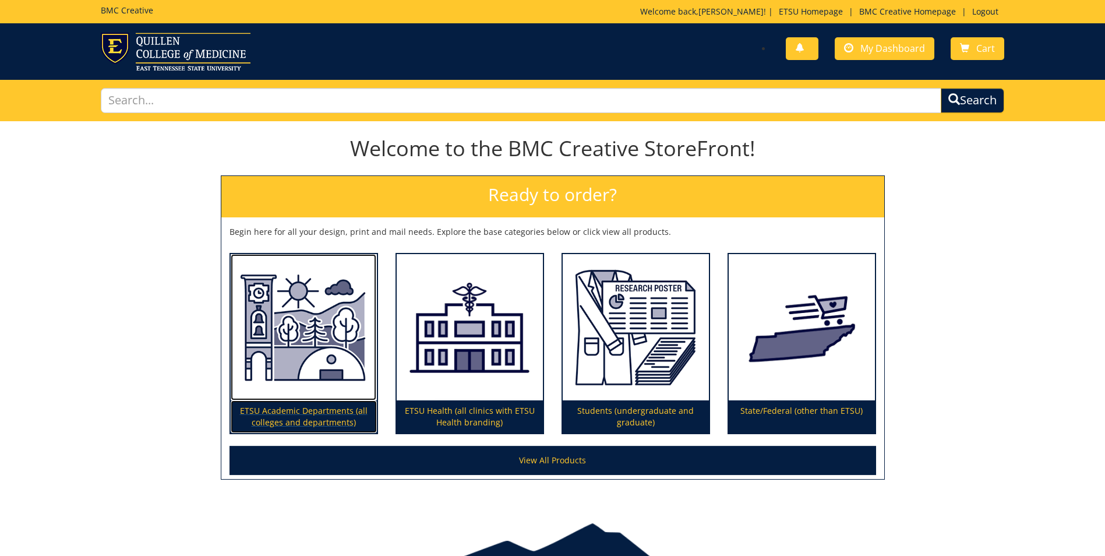
click at [303, 391] on img at bounding box center [304, 327] width 146 height 147
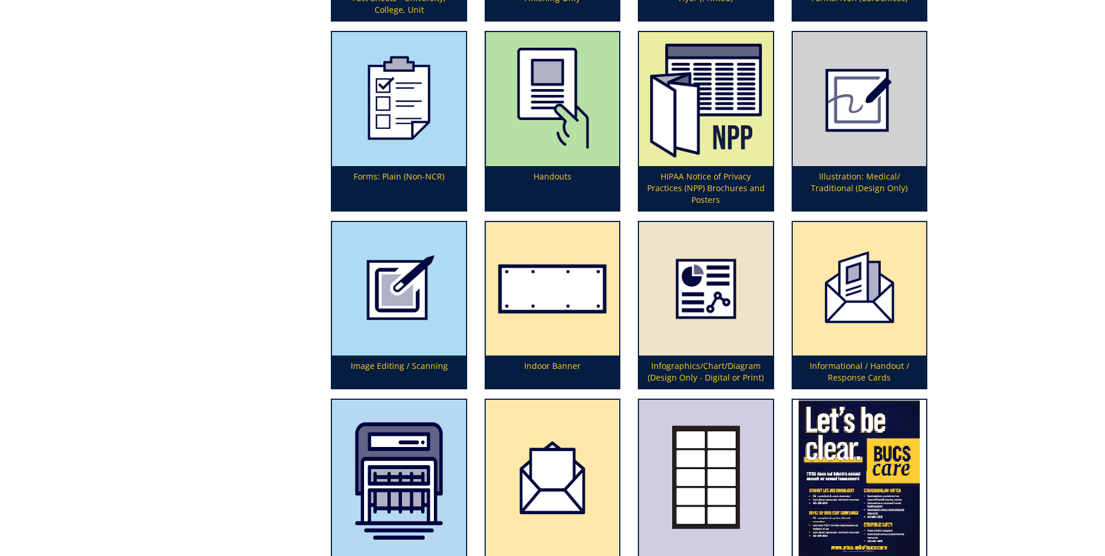
scroll to position [1923, 0]
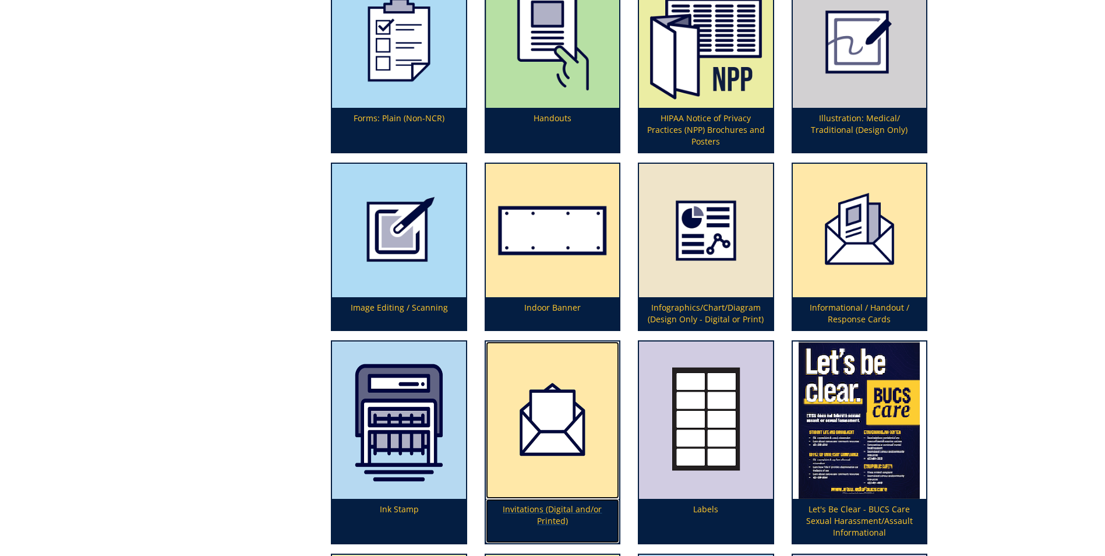
click at [550, 426] on img at bounding box center [552, 419] width 133 height 157
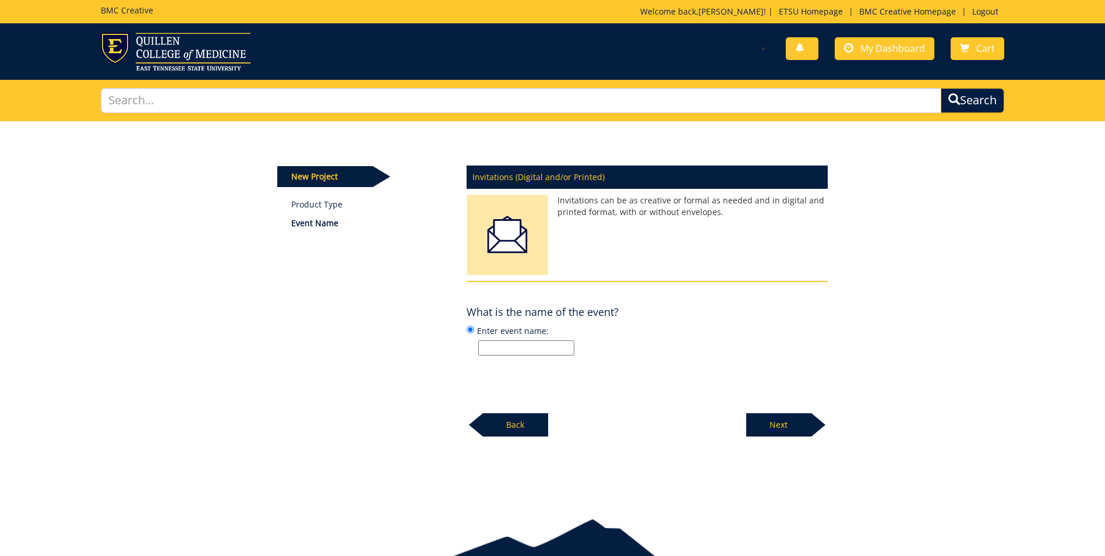
click at [544, 350] on input "Enter event name:" at bounding box center [526, 347] width 96 height 15
type input "200"
click at [775, 424] on p "Next" at bounding box center [778, 424] width 65 height 23
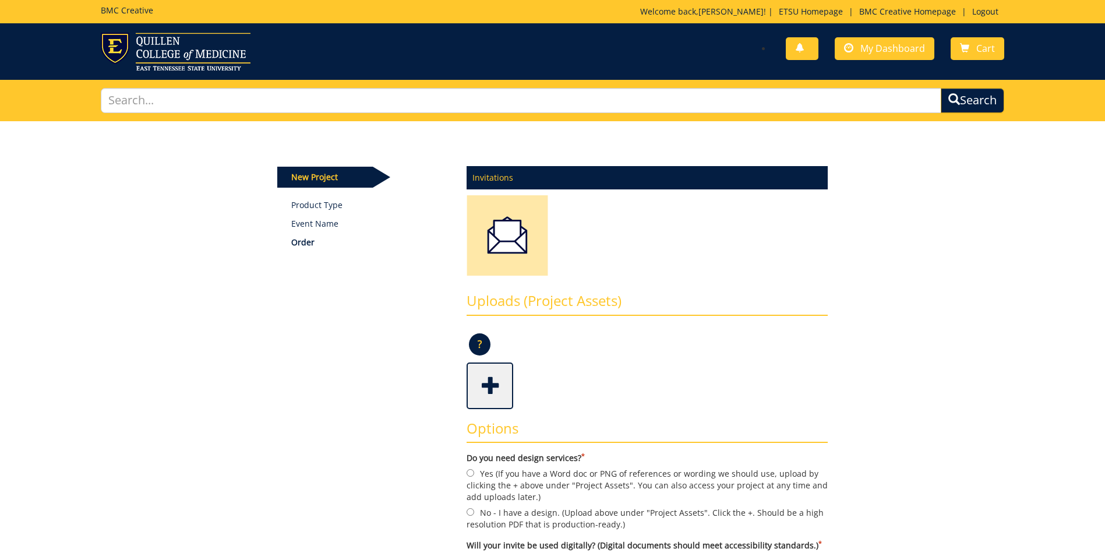
click at [472, 479] on label "Yes (If you have a Word doc or PNG of references or wording we should use, uplo…" at bounding box center [647, 485] width 361 height 36
click at [472, 477] on input "Yes (If you have a Word doc or PNG of references or wording we should use, uplo…" at bounding box center [471, 473] width 8 height 8
radio input "true"
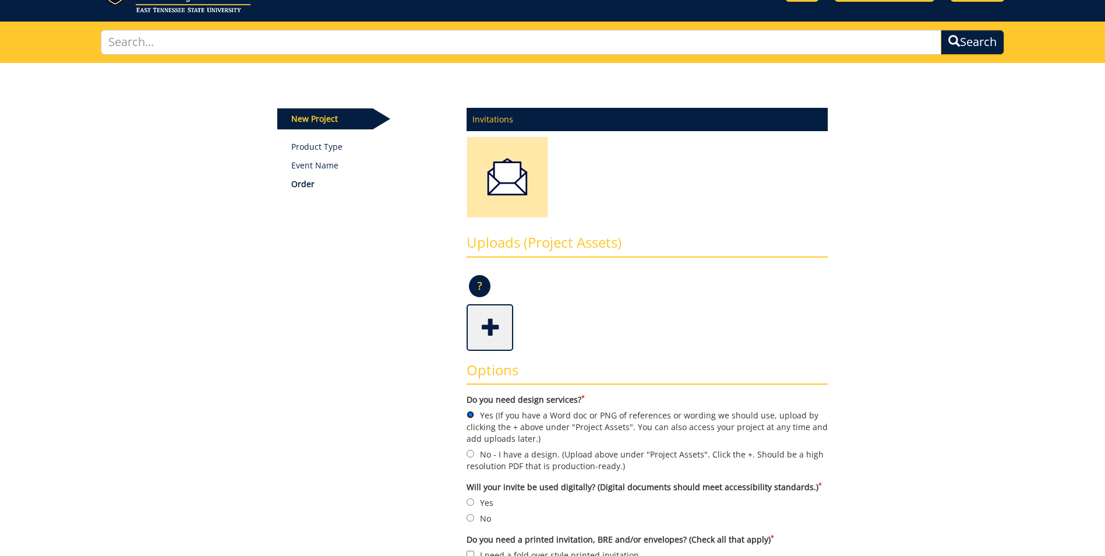
scroll to position [117, 0]
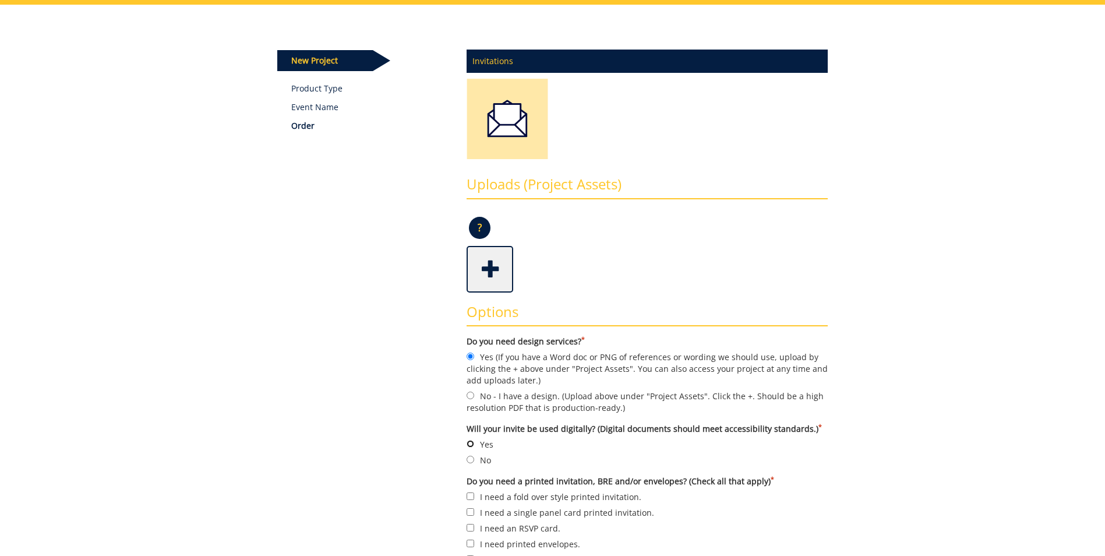
click at [474, 444] on input "Yes" at bounding box center [471, 444] width 8 height 8
radio input "true"
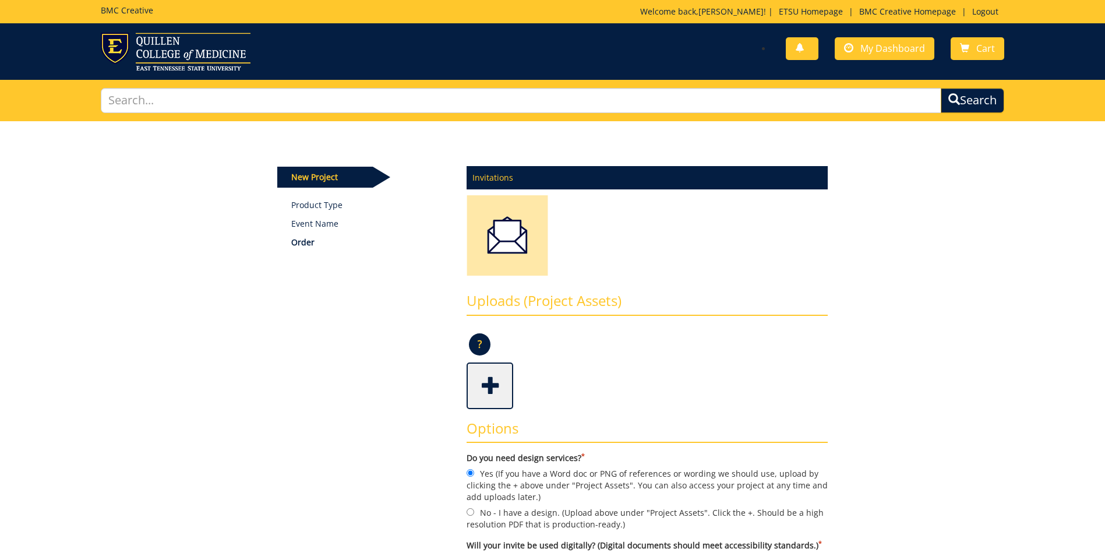
scroll to position [175, 0]
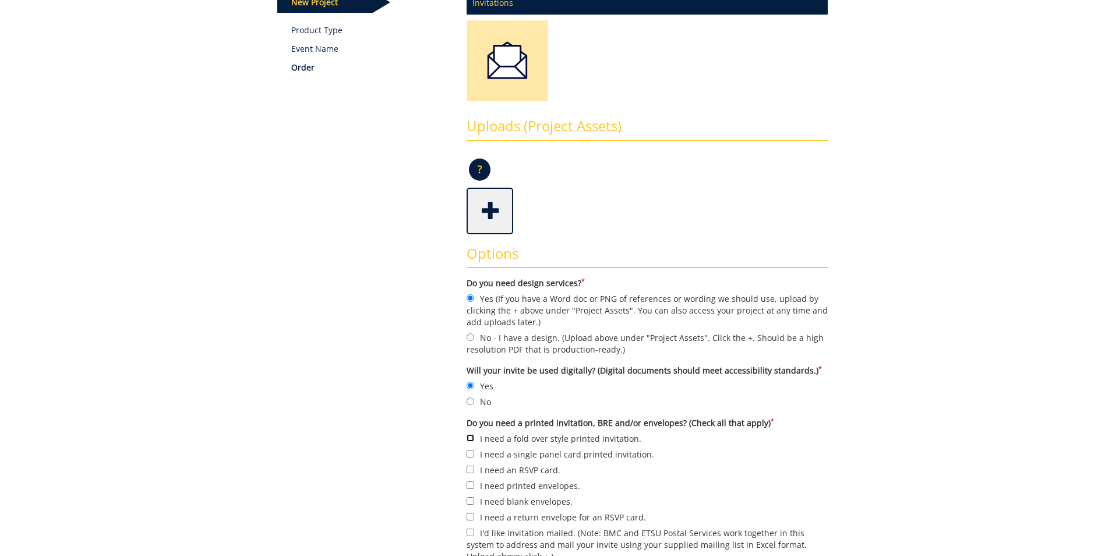
click at [467, 438] on form "Do you need design services? * Yes (If you have a Word doc or PNG of references…" at bounding box center [647, 475] width 361 height 396
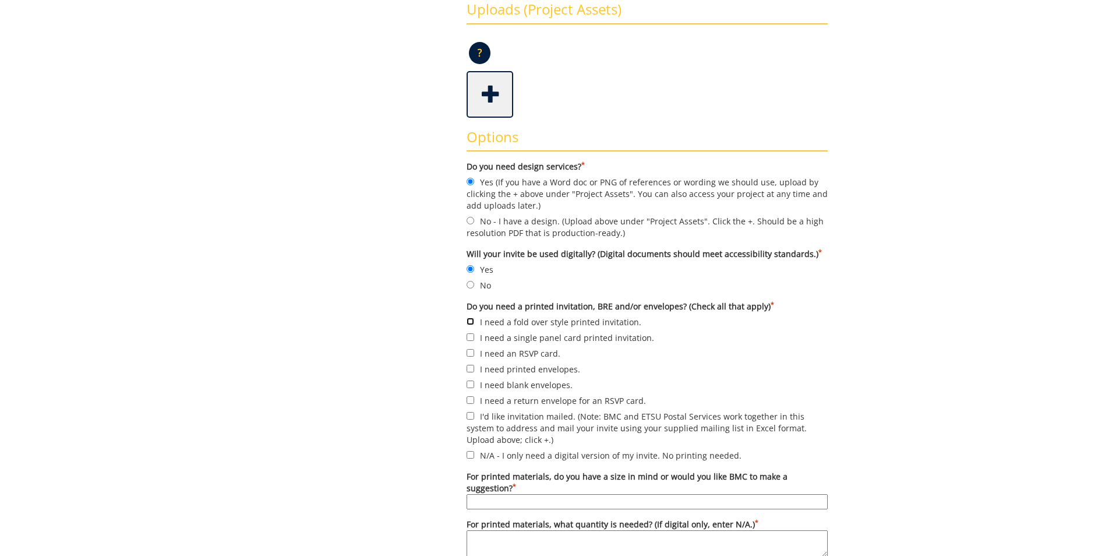
scroll to position [350, 0]
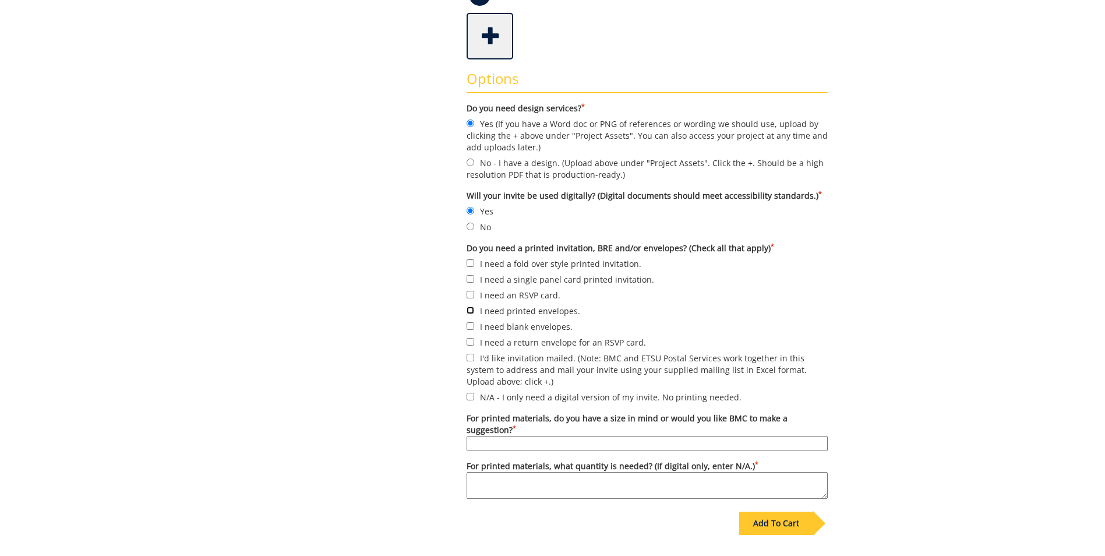
click at [470, 311] on input "I need printed envelopes." at bounding box center [471, 310] width 8 height 8
checkbox input "true"
click at [471, 360] on input "I'd like invitation mailed. (Note: BMC and ETSU Postal Services work together i…" at bounding box center [471, 358] width 8 height 8
checkbox input "true"
click at [495, 442] on input "For printed materials, do you have a size in mind or would you like BMC to make…" at bounding box center [647, 443] width 361 height 15
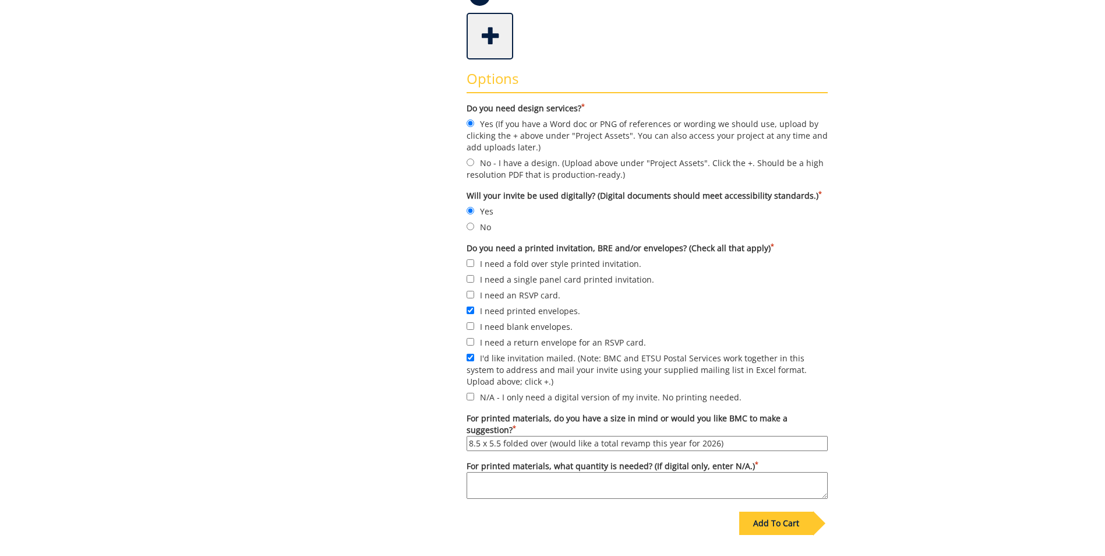
type input "8.5 x 5.5 folded over (would like a total revamp this year for 2026)"
type textarea "200"
click at [732, 440] on input "8.5 x 5.5 folded over (would like a total revamp this year for 2026)" at bounding box center [647, 443] width 361 height 15
type input "8.5 x 5.5 folded over (would like a total revamp this year for 2026) open to su…"
click at [773, 528] on div "Add To Cart" at bounding box center [776, 523] width 74 height 23
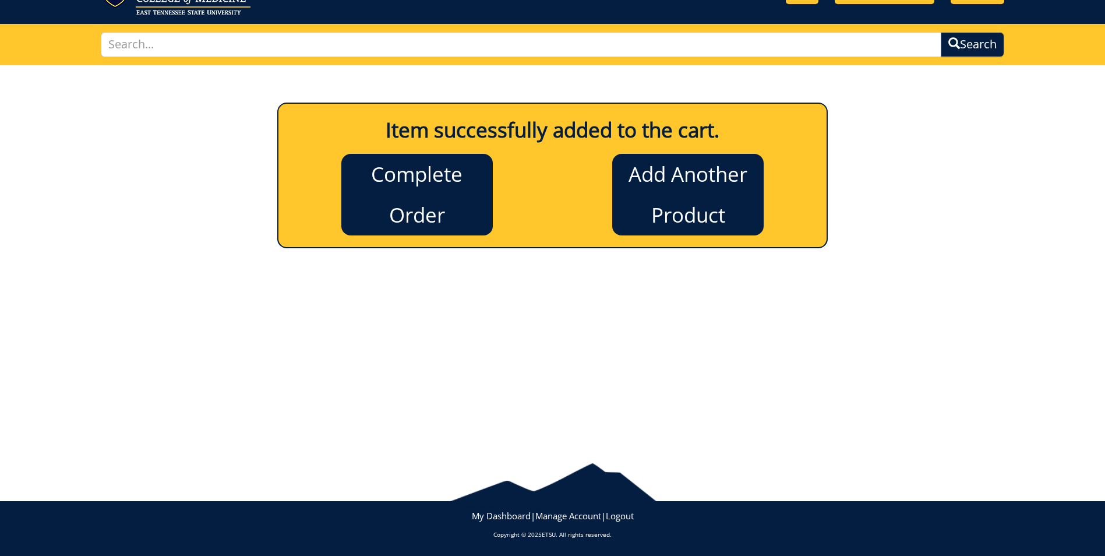
scroll to position [56, 0]
click at [414, 198] on link "Complete Order" at bounding box center [416, 195] width 151 height 82
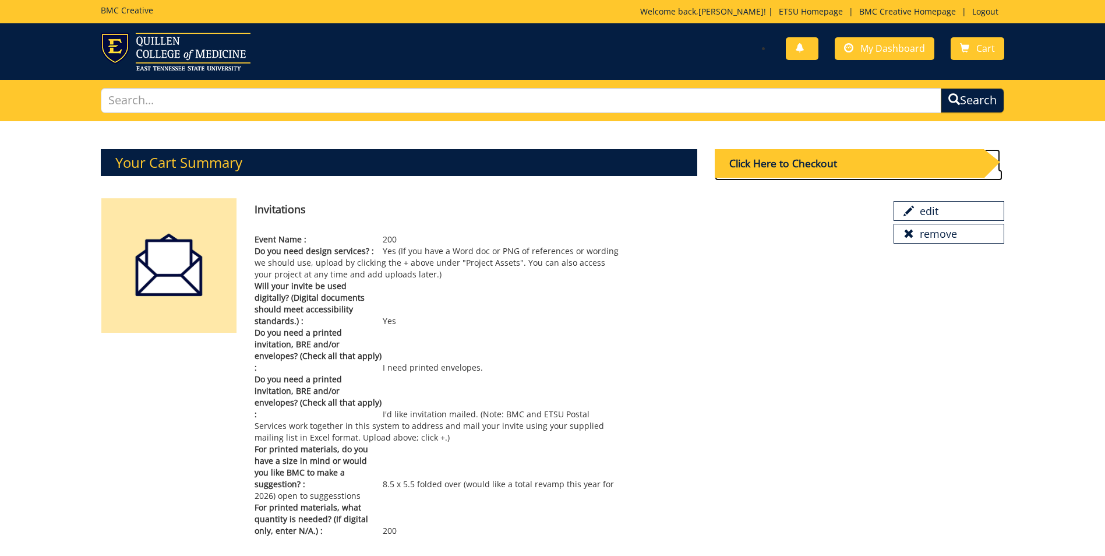
click at [784, 167] on div "Click Here to Checkout" at bounding box center [849, 163] width 269 height 29
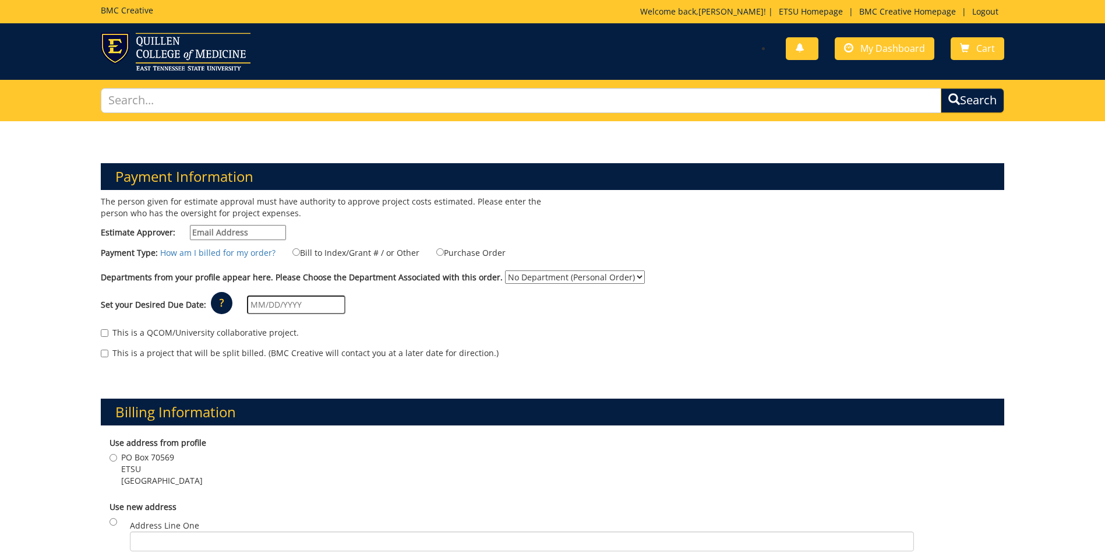
click at [252, 236] on input "Estimate Approver:" at bounding box center [238, 232] width 96 height 15
type input "gougemm@etsu.ed"
type input "09/18/2025"
click at [292, 251] on input "Bill to Index/Grant # / or Other" at bounding box center [296, 252] width 8 height 8
radio input "true"
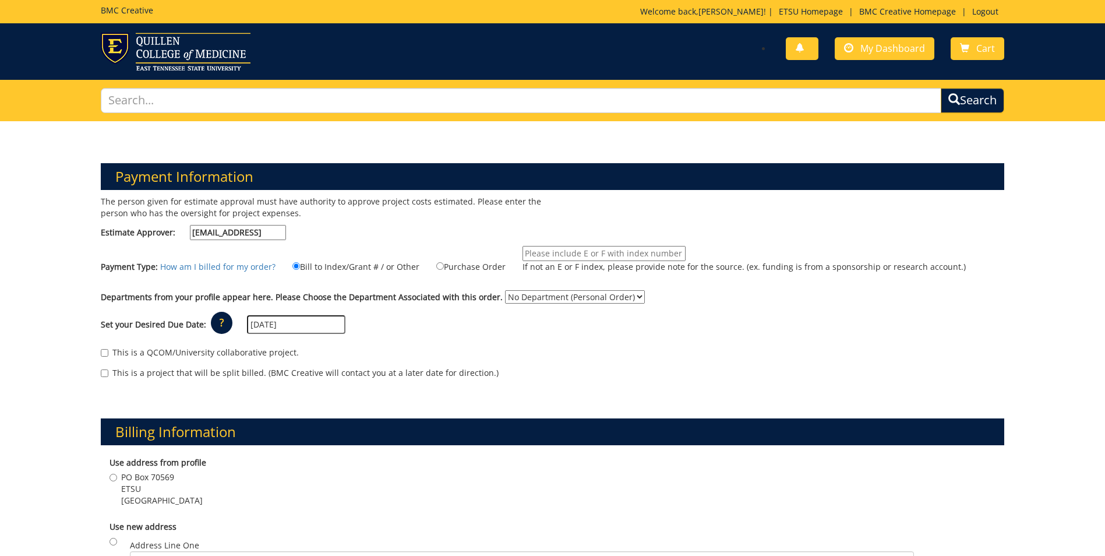
click at [536, 254] on input "If not an E or F index, please provide note for the source. (ex. funding is fro…" at bounding box center [604, 253] width 163 height 15
click at [596, 253] on input "F284110 (F70-62100-650565-720-xxxx-200-999-999-999-99)" at bounding box center [604, 253] width 163 height 15
click at [600, 252] on input "F284110 (F70-62100-650565-720-xxxx74490-200-999-999-999-99)" at bounding box center [604, 253] width 163 height 15
type input "F284110 (F70-62100-650565-720-74490-200-999-999-999-99)"
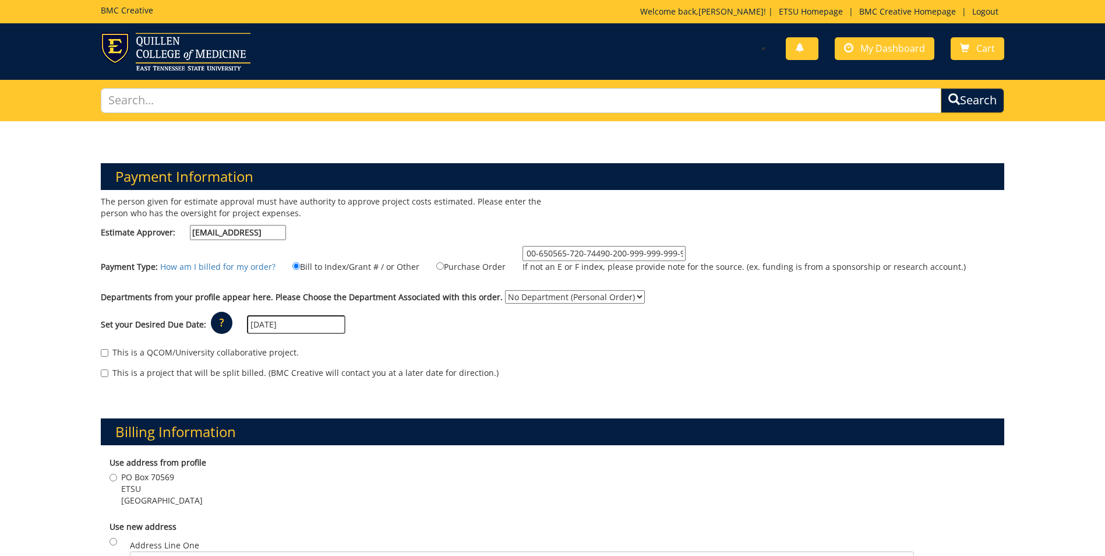
click at [710, 245] on div "The person given for estimate approval must have authority to approve project c…" at bounding box center [552, 293] width 921 height 195
click at [526, 299] on select "No Department (Personal Order) OB/GYN" at bounding box center [575, 296] width 140 height 13
select select "224"
click at [505, 290] on select "No Department (Personal Order) OB/GYN" at bounding box center [575, 296] width 140 height 13
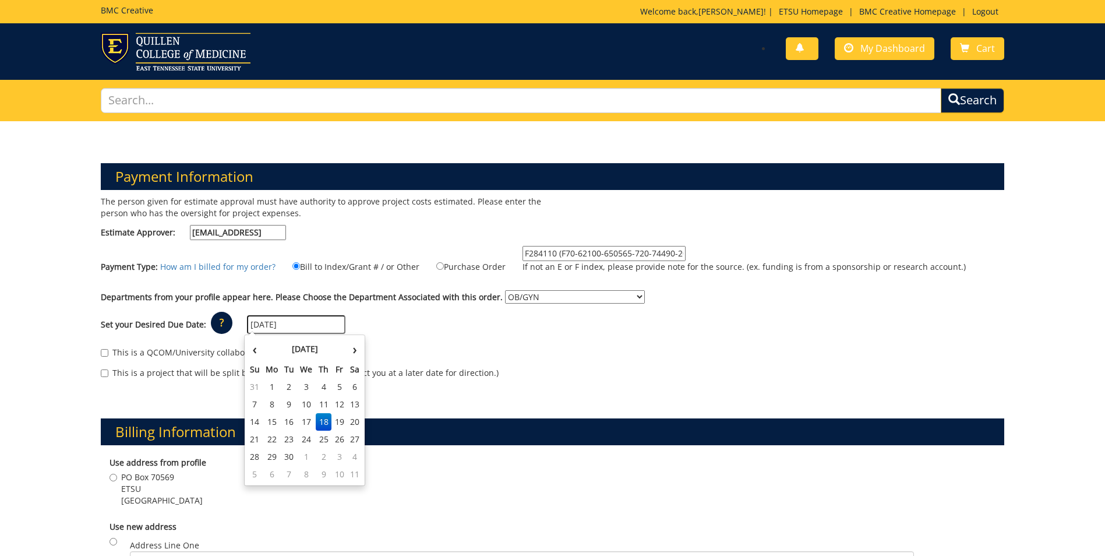
click at [305, 320] on input "09/18/2025" at bounding box center [296, 324] width 98 height 19
click at [352, 351] on th "›" at bounding box center [354, 348] width 15 height 23
click at [323, 406] on td "9" at bounding box center [324, 404] width 16 height 17
type input "[DATE]"
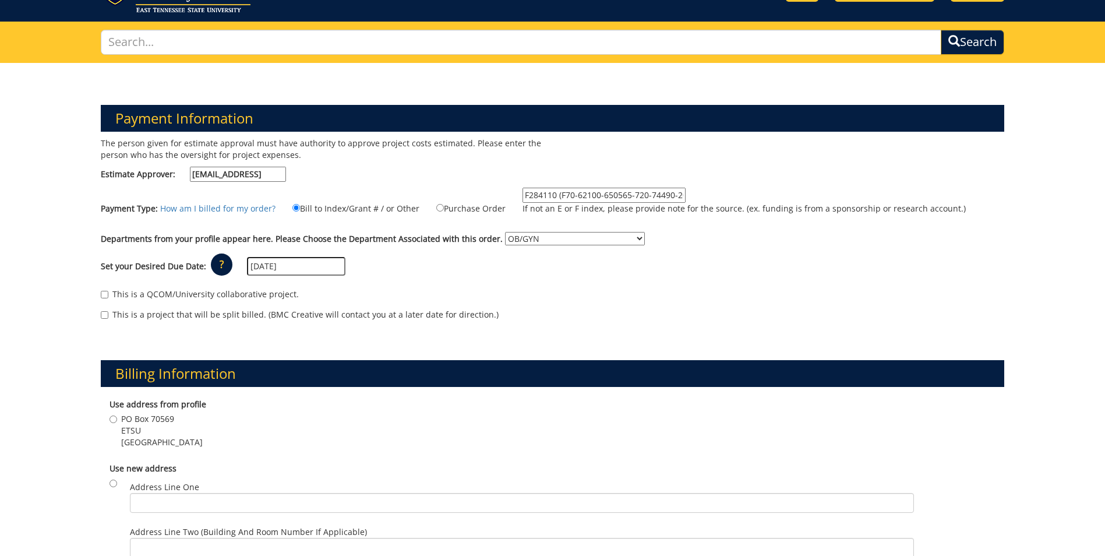
scroll to position [117, 0]
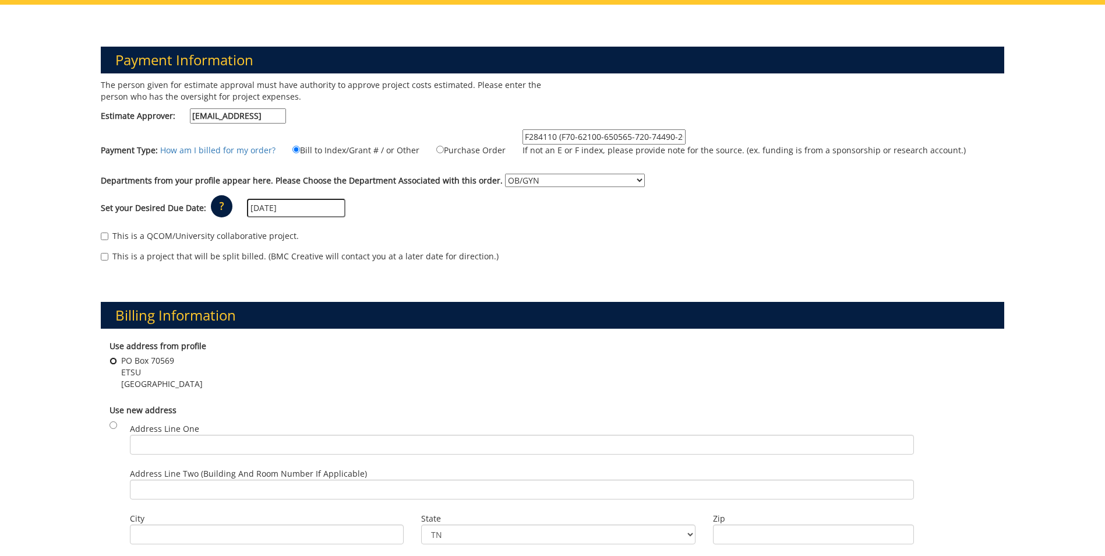
click at [115, 361] on input "PO Box 70569 ETSU Johnson city , TN 37614" at bounding box center [114, 361] width 8 height 8
radio input "true"
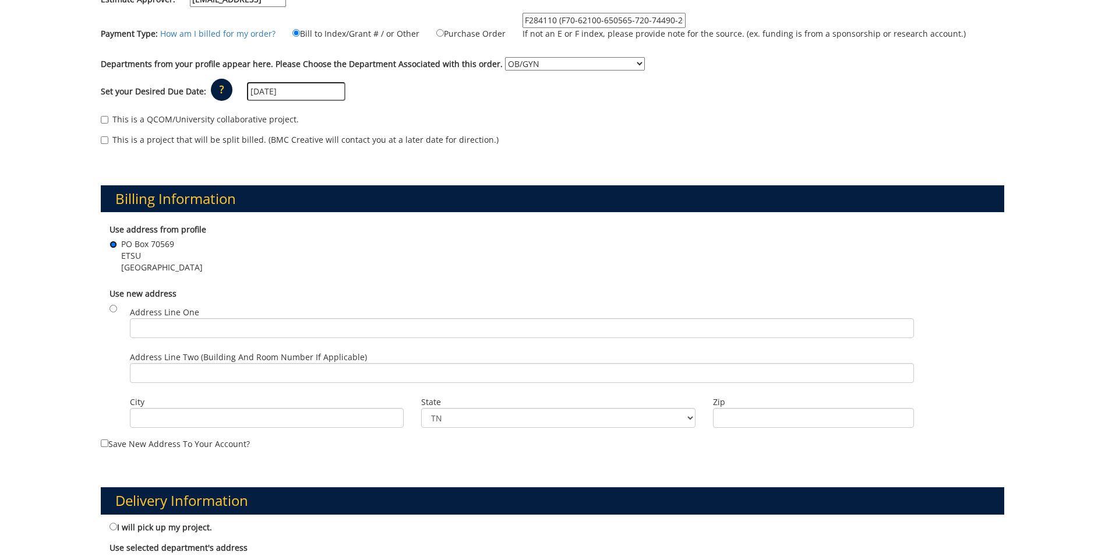
scroll to position [291, 0]
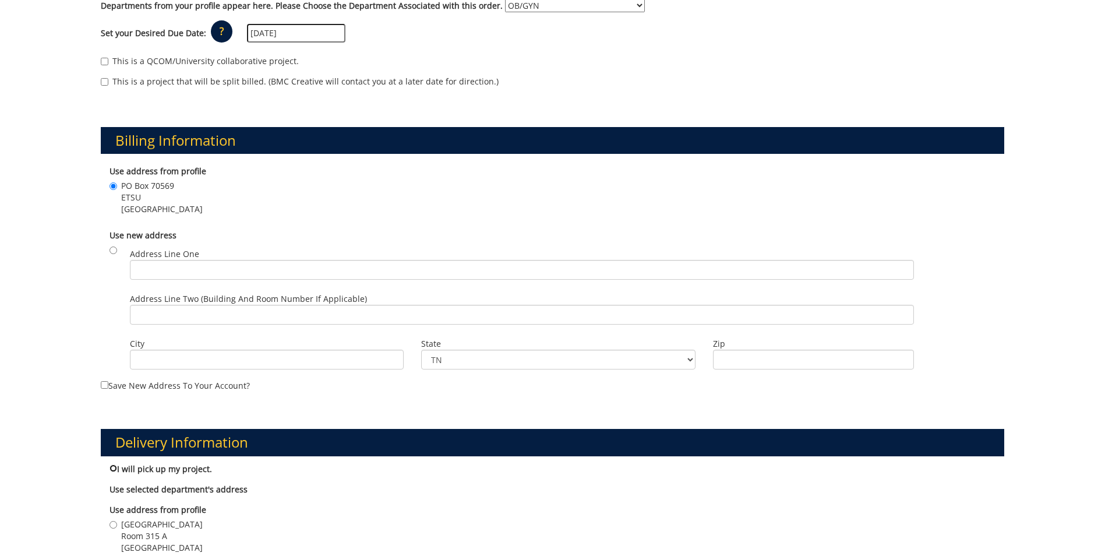
click at [111, 468] on input "I will pick up my project." at bounding box center [114, 468] width 8 height 8
radio input "true"
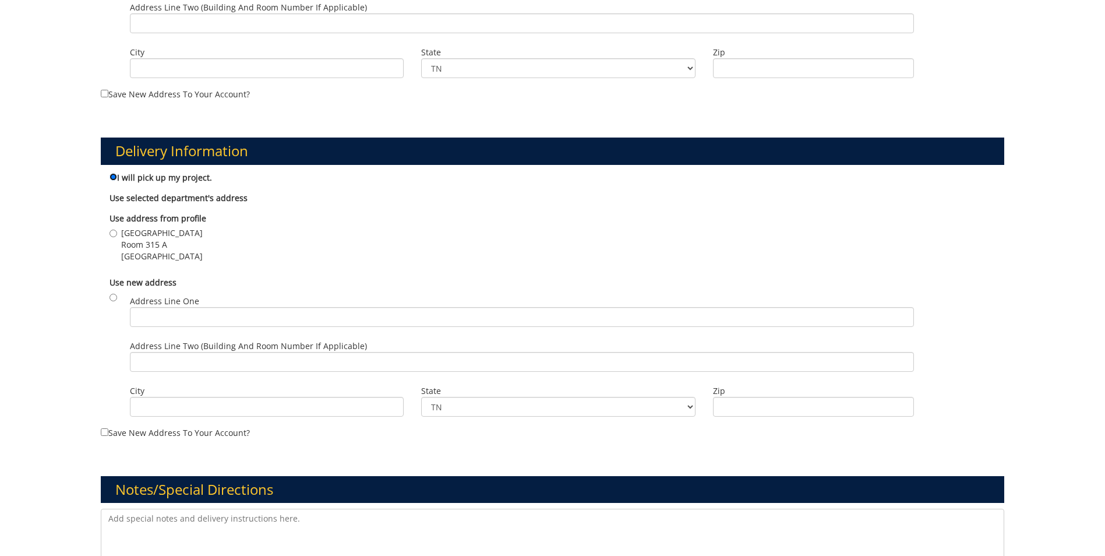
scroll to position [641, 0]
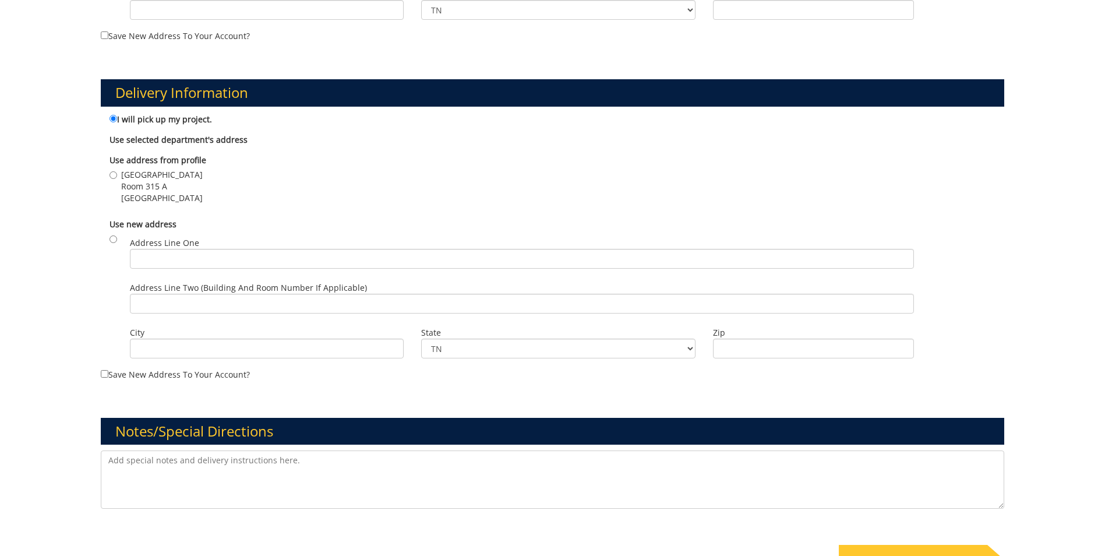
click at [118, 468] on textarea at bounding box center [553, 479] width 904 height 58
click at [443, 485] on textarea "I would like to have everything about the Sholes on one side and then the invit…" at bounding box center [553, 479] width 904 height 58
click at [426, 466] on textarea "I would like to have everything about the Sholes on one side and then the invit…" at bounding box center [553, 479] width 904 height 58
click at [661, 463] on textarea "I would like to have everything about the Sholes on one side and then the invit…" at bounding box center [553, 479] width 904 height 58
drag, startPoint x: 821, startPoint y: 493, endPoint x: 809, endPoint y: 495, distance: 12.9
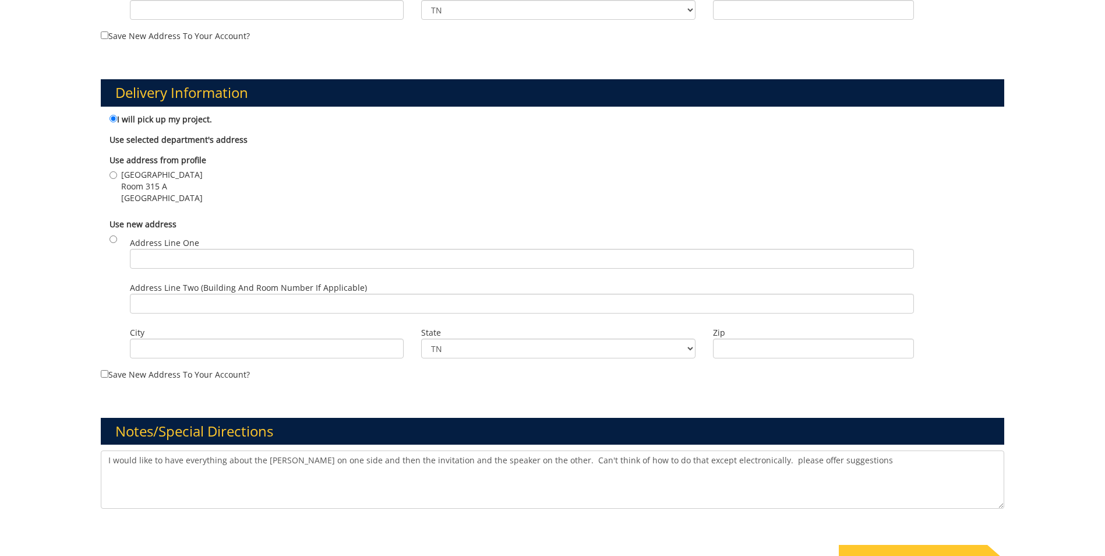
click at [821, 493] on textarea "I would like to have everything about the Sholes on one side and then the invit…" at bounding box center [553, 479] width 904 height 58
click at [837, 466] on textarea "I would like to have everything about the Sholes on one side and then the invit…" at bounding box center [553, 479] width 904 height 58
type textarea "I would like to have everything about the Sholes on one side and then the invit…"
click at [110, 178] on input "Building 1 VA Campus Room 315 A Johnson city , TN 37614" at bounding box center [114, 175] width 8 height 8
radio input "true"
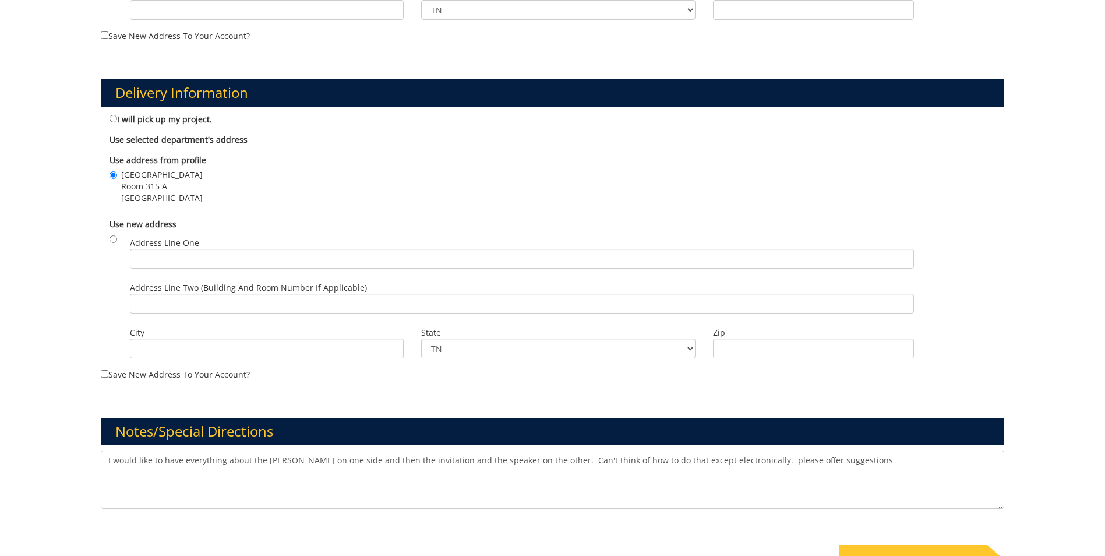
click at [867, 462] on textarea "I would like to have everything about the Sholes on one side and then the invit…" at bounding box center [553, 479] width 904 height 58
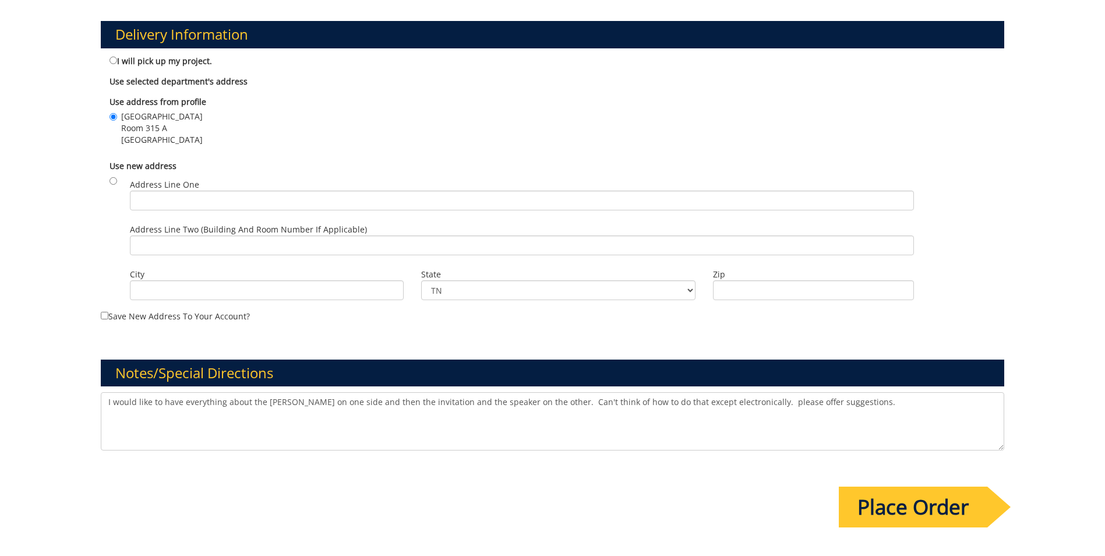
type textarea "I would like to have everything about the Sholes on one side and then the invit…"
click at [895, 509] on input "Place Order" at bounding box center [913, 506] width 149 height 41
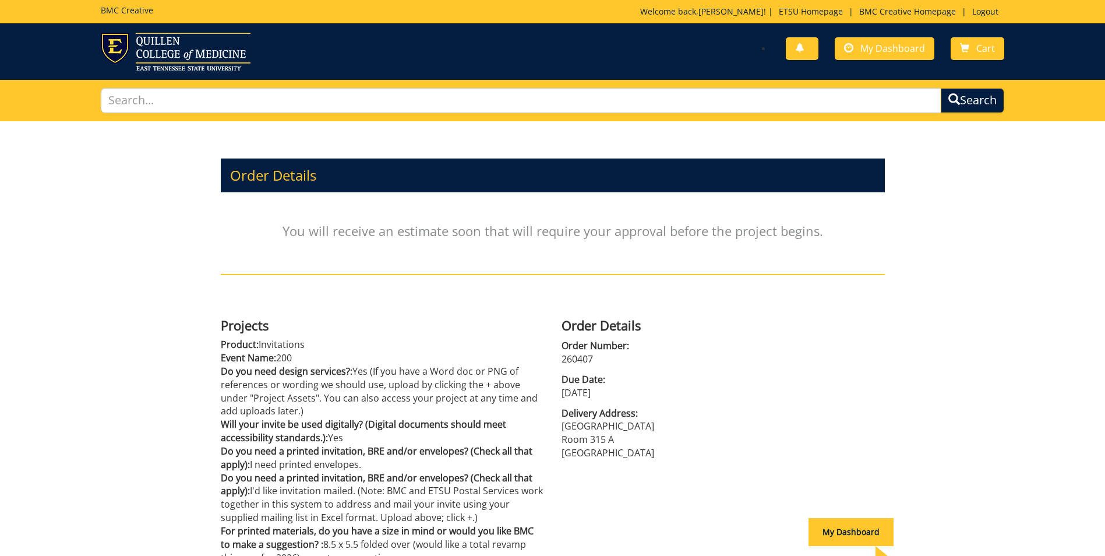
click at [742, 379] on span "Due Date:" at bounding box center [723, 379] width 323 height 13
